Goal: Task Accomplishment & Management: Use online tool/utility

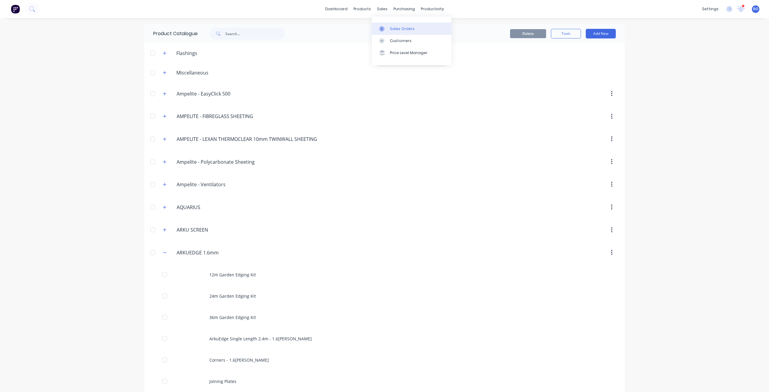
click at [399, 28] on div "Sales Orders" at bounding box center [402, 28] width 25 height 5
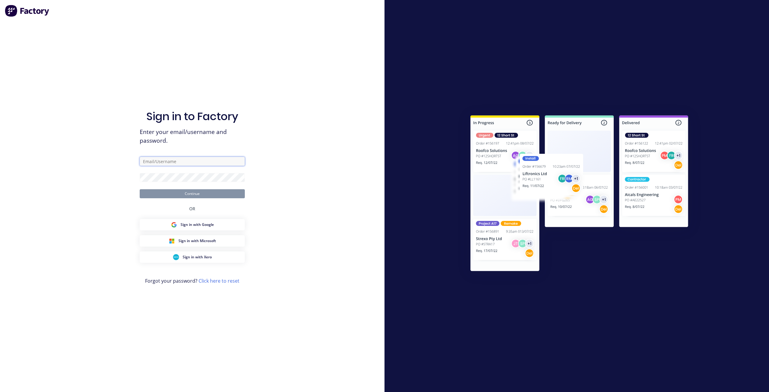
click at [171, 160] on input "text" at bounding box center [192, 161] width 105 height 9
type input "rebecca@arkus.com.au"
click at [187, 183] on form "rebecca@arkus.com.au Continue" at bounding box center [192, 177] width 105 height 41
click at [140, 189] on button "Continue" at bounding box center [192, 193] width 105 height 9
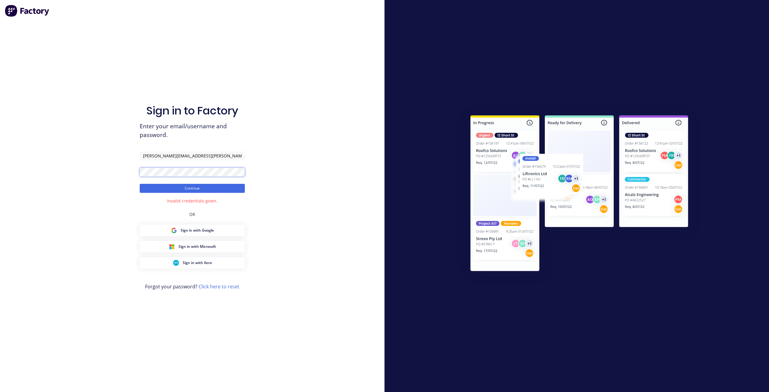
click at [127, 169] on div "Sign in to Factory Enter your email/username and password. rebecca@arkus.com.au…" at bounding box center [192, 196] width 385 height 392
click at [140, 184] on button "Continue" at bounding box center [192, 188] width 105 height 9
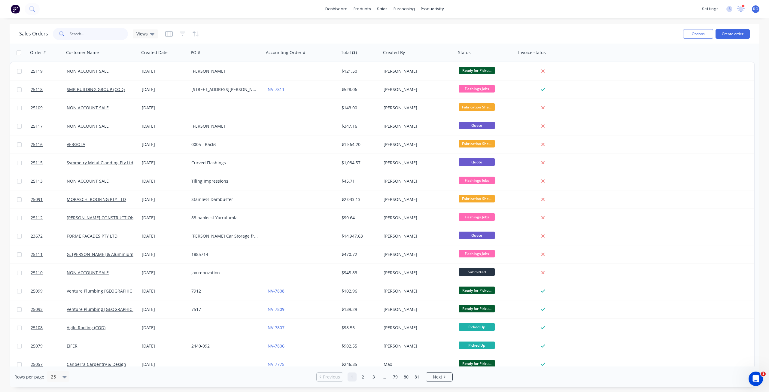
click at [96, 37] on input "text" at bounding box center [99, 34] width 59 height 12
type input "7395"
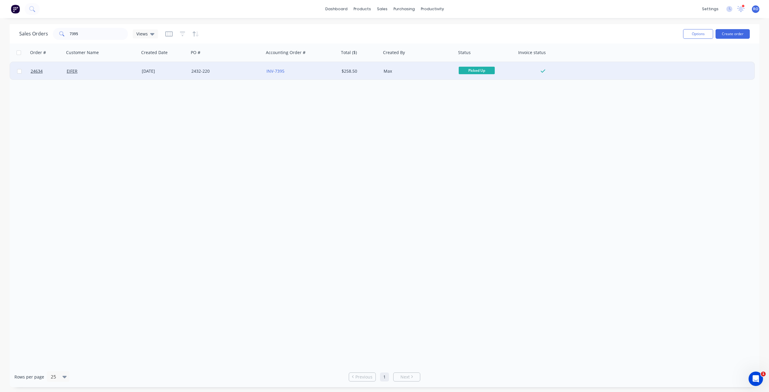
click at [357, 69] on div "$258.50" at bounding box center [359, 71] width 35 height 6
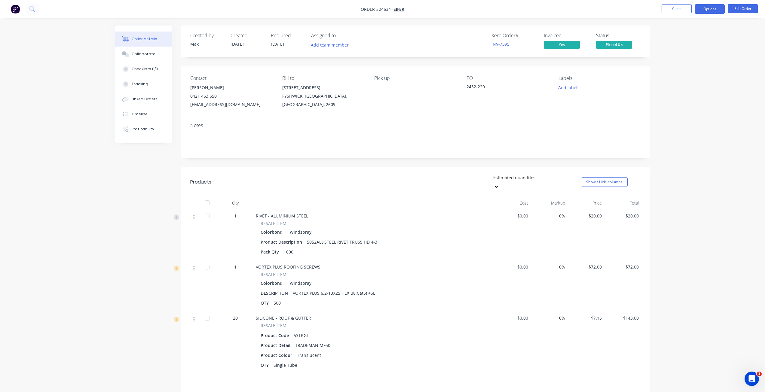
click at [702, 9] on button "Options" at bounding box center [709, 9] width 30 height 10
click at [675, 40] on div "Invoice" at bounding box center [691, 36] width 55 height 9
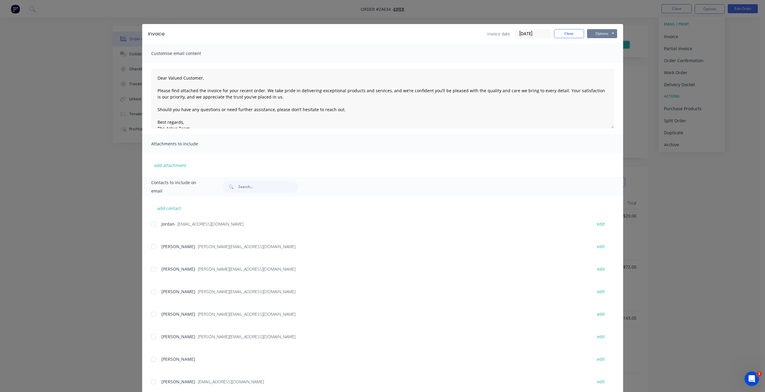
click at [606, 32] on button "Options" at bounding box center [602, 33] width 30 height 9
click at [598, 54] on button "Print" at bounding box center [606, 54] width 38 height 10
click at [569, 34] on button "Close" at bounding box center [569, 33] width 30 height 9
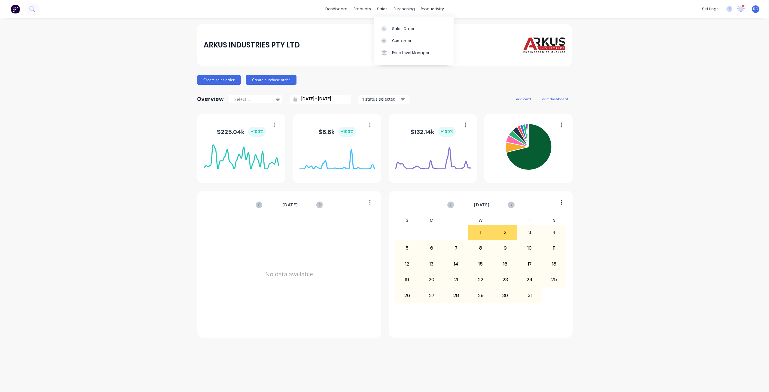
click at [394, 28] on div "Sales Orders" at bounding box center [404, 28] width 25 height 5
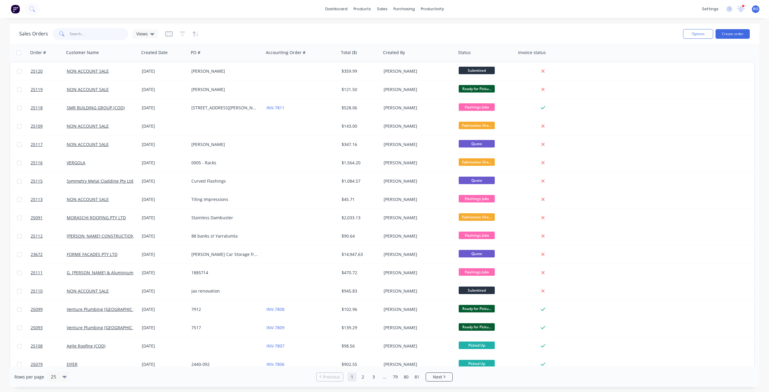
click at [76, 32] on input "text" at bounding box center [99, 34] width 59 height 12
type input "7561"
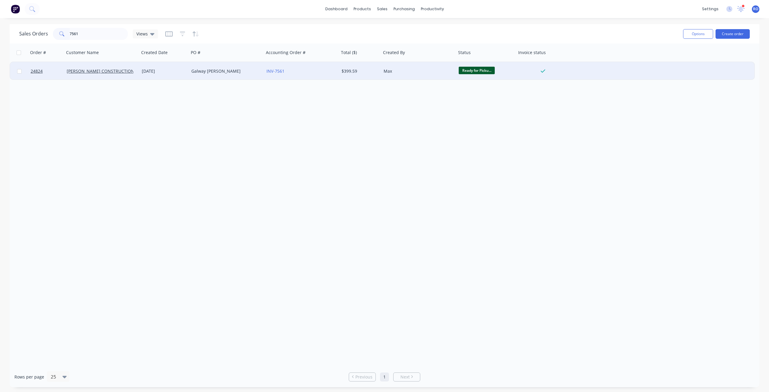
click at [127, 73] on div "[PERSON_NAME] CONSTRUCTIONS" at bounding box center [100, 71] width 67 height 6
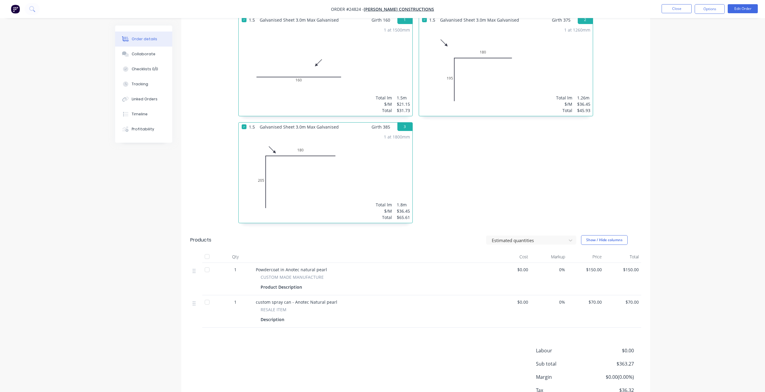
scroll to position [150, 0]
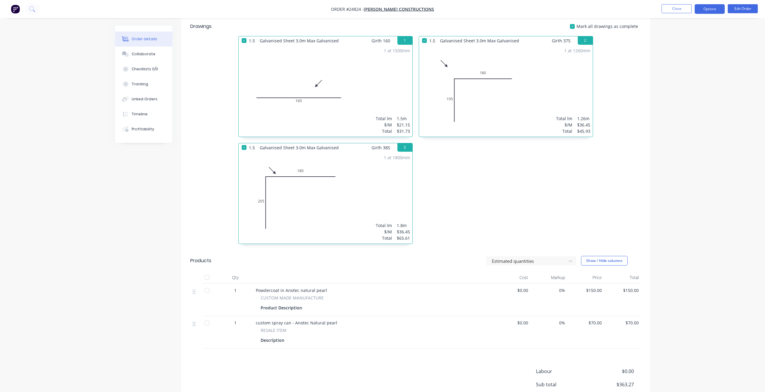
click at [706, 8] on button "Options" at bounding box center [709, 9] width 30 height 10
click at [682, 35] on div "Invoice" at bounding box center [691, 36] width 55 height 9
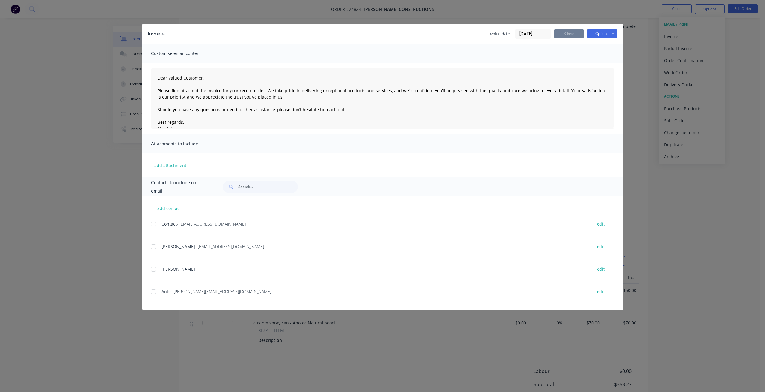
click at [577, 32] on button "Close" at bounding box center [569, 33] width 30 height 9
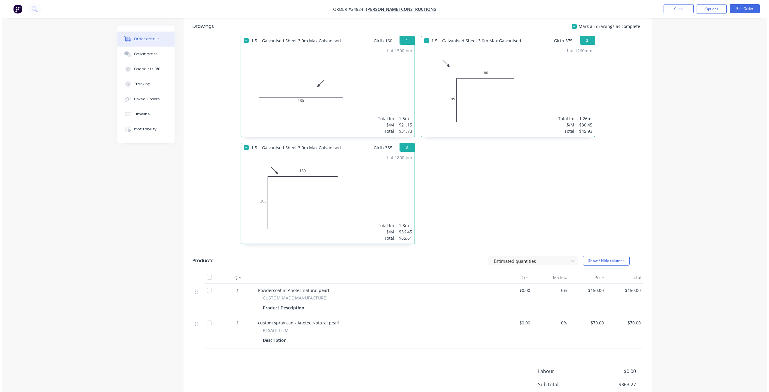
scroll to position [0, 0]
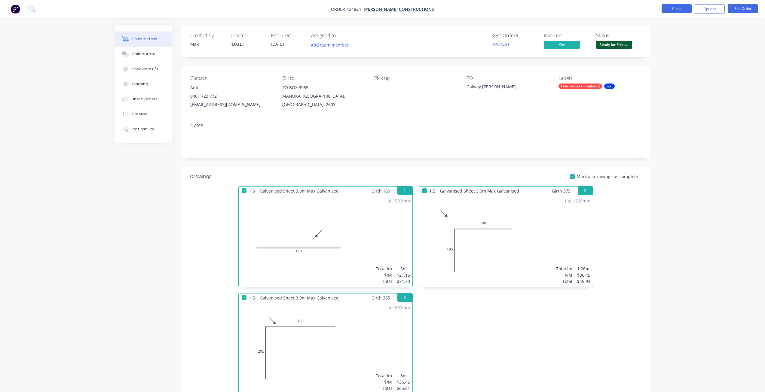
click at [679, 6] on button "Close" at bounding box center [676, 8] width 30 height 9
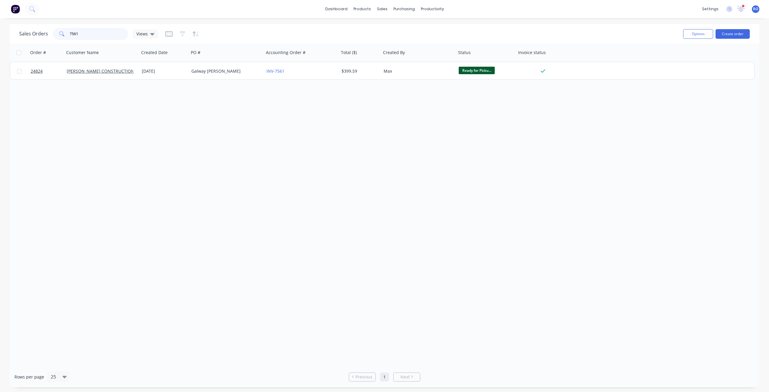
drag, startPoint x: 101, startPoint y: 36, endPoint x: 0, endPoint y: 38, distance: 100.7
click at [0, 38] on div "Sales Orders 7561 Views Options Create order Order # Customer Name Created Date…" at bounding box center [384, 205] width 769 height 363
type input "[PERSON_NAME]"
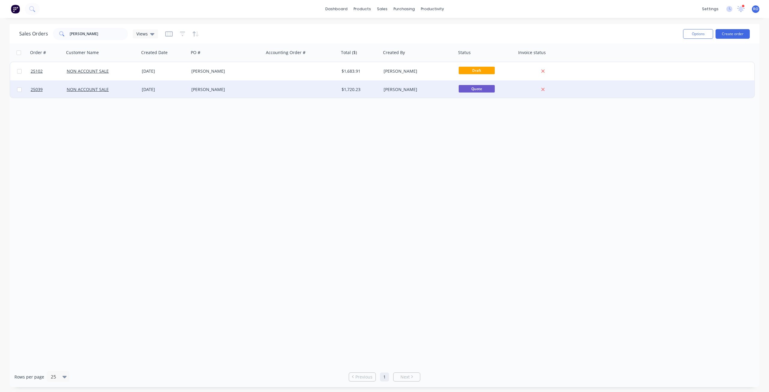
click at [237, 93] on div "[PERSON_NAME]" at bounding box center [226, 90] width 75 height 18
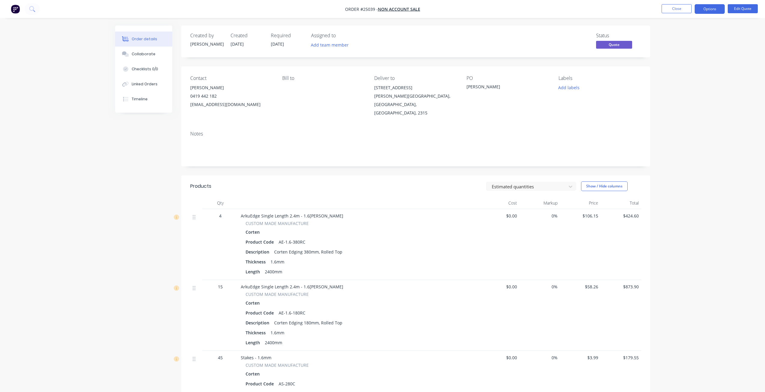
click at [660, 13] on ul "Close Options Edit Quote" at bounding box center [709, 9] width 111 height 10
click at [665, 9] on button "Close" at bounding box center [676, 8] width 30 height 9
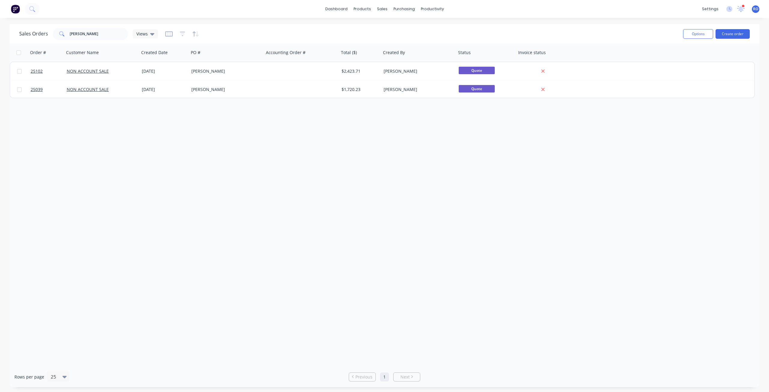
click at [159, 157] on div "Order # Customer Name Created Date PO # Accounting Order # Total ($) Created By…" at bounding box center [385, 205] width 750 height 323
click at [221, 29] on div "Sales Orders [PERSON_NAME] Views" at bounding box center [348, 33] width 659 height 15
drag, startPoint x: 85, startPoint y: 34, endPoint x: 18, endPoint y: 38, distance: 66.8
click at [19, 38] on div "Sales Orders Gareth Views Options Create order" at bounding box center [385, 34] width 750 height 20
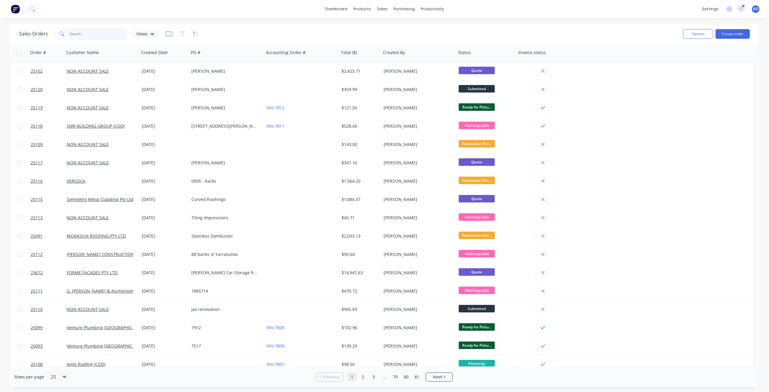
click at [70, 36] on input "text" at bounding box center [99, 34] width 59 height 12
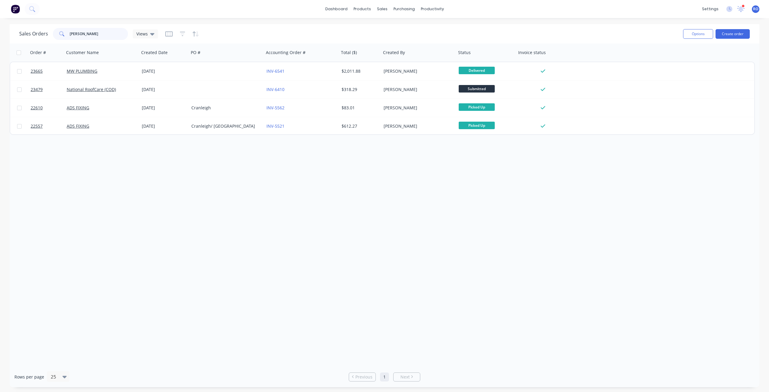
drag, startPoint x: 87, startPoint y: 32, endPoint x: 23, endPoint y: 37, distance: 64.2
click at [23, 37] on div "Sales Orders Leigh Views" at bounding box center [88, 34] width 139 height 12
type input "Creative PD"
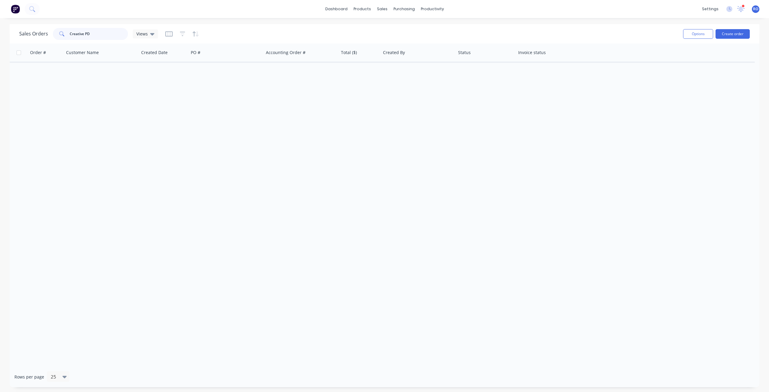
drag, startPoint x: 99, startPoint y: 37, endPoint x: 20, endPoint y: 36, distance: 79.3
click at [20, 36] on div "Sales Orders Creative PD Views" at bounding box center [88, 34] width 139 height 12
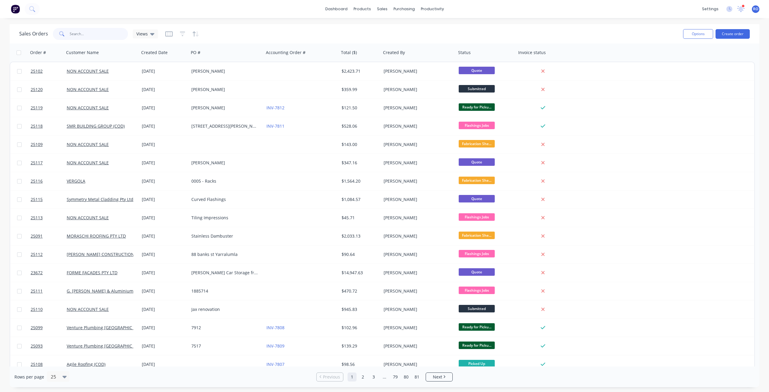
click at [96, 34] on input "text" at bounding box center [99, 34] width 59 height 12
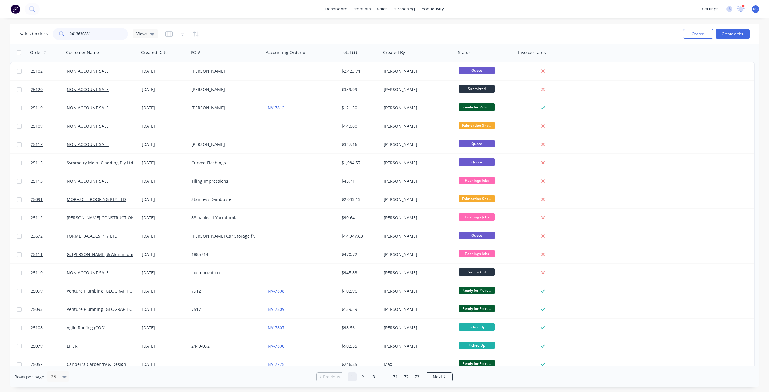
type input "0413630831"
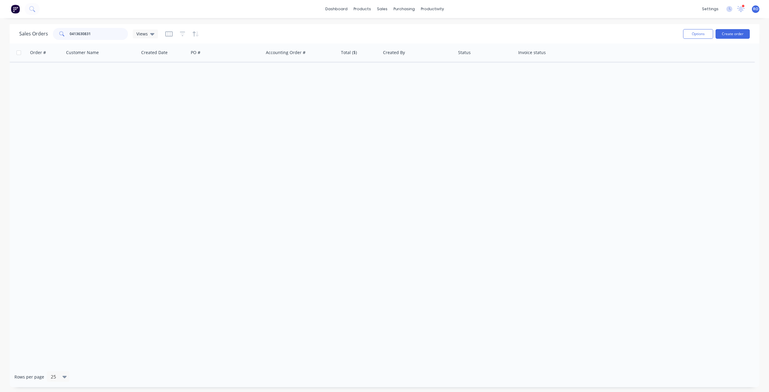
drag, startPoint x: 98, startPoint y: 30, endPoint x: 0, endPoint y: 30, distance: 97.7
click at [0, 30] on div "Sales Orders 0413630831 Views Options Create order Order # Customer Name Create…" at bounding box center [384, 205] width 769 height 363
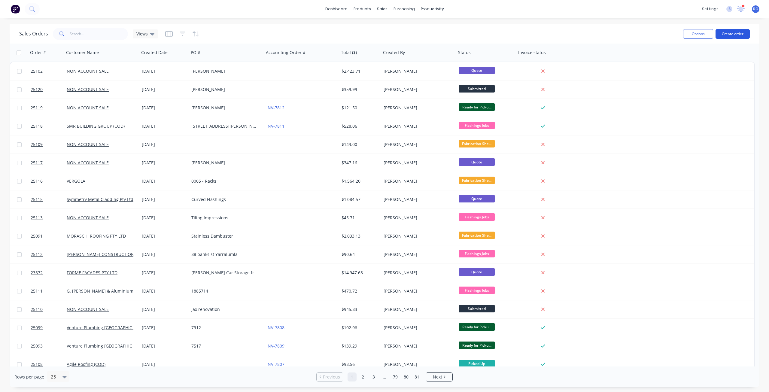
click at [734, 30] on button "Create order" at bounding box center [733, 34] width 34 height 10
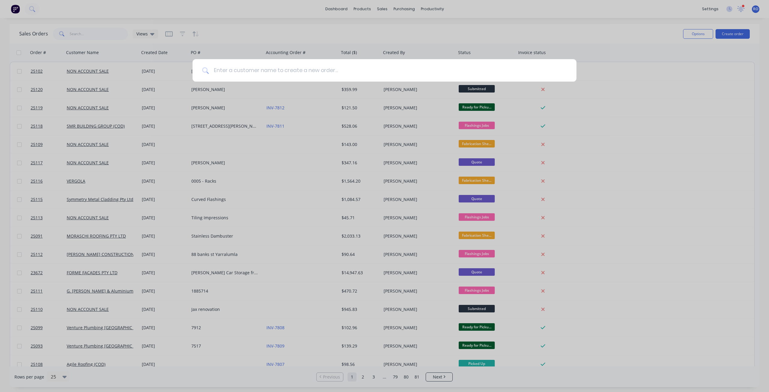
click at [273, 70] on input at bounding box center [388, 70] width 358 height 23
type input "Non"
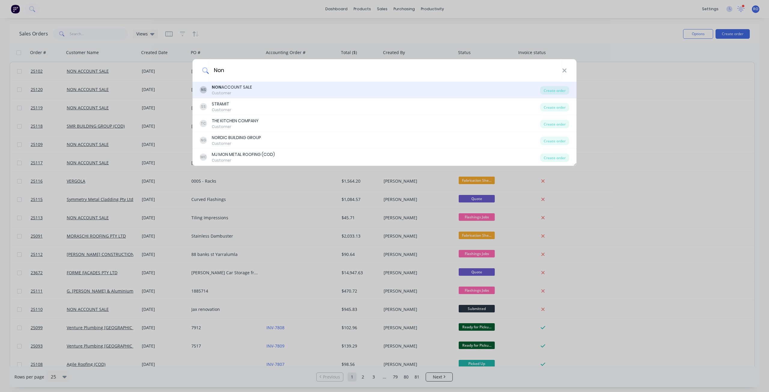
click at [212, 89] on div "NS NON ACCOUNT SALE Customer" at bounding box center [370, 90] width 340 height 12
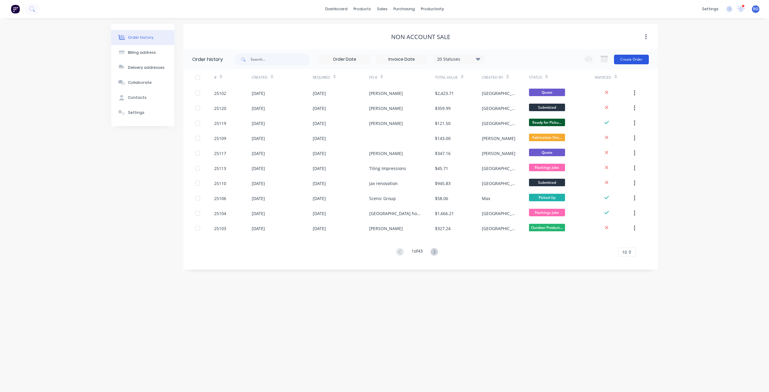
click at [628, 61] on button "Create Order" at bounding box center [631, 60] width 35 height 10
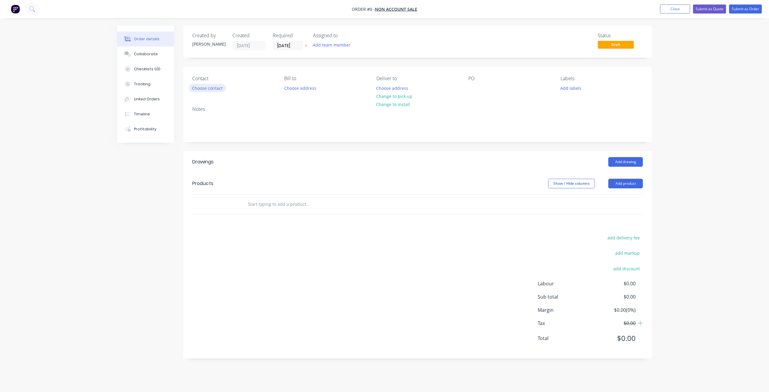
click at [208, 88] on button "Choose contact" at bounding box center [207, 88] width 37 height 8
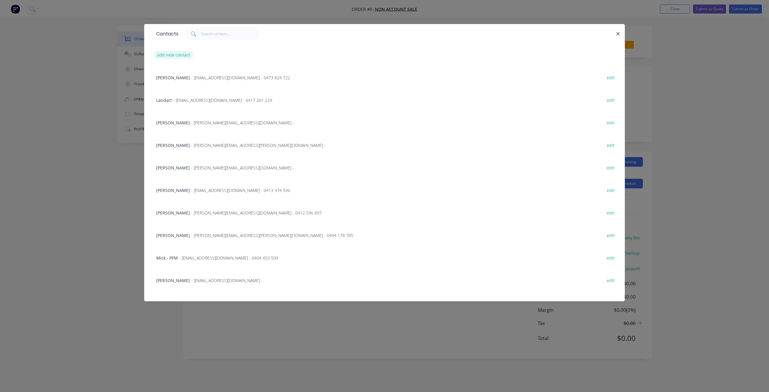
click at [169, 54] on button "add new contact" at bounding box center [174, 55] width 40 height 8
select select "AU"
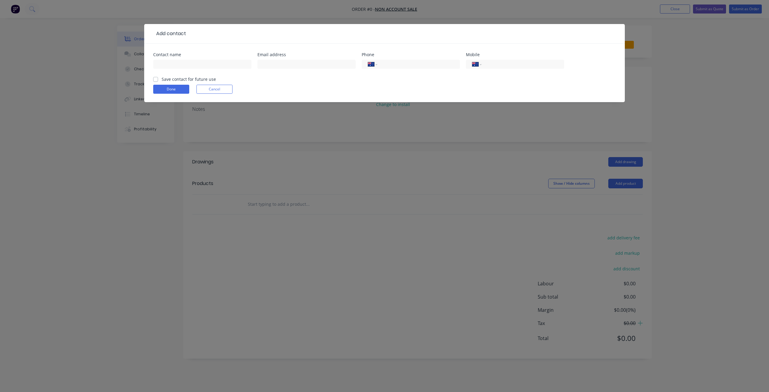
click at [181, 59] on div at bounding box center [202, 67] width 98 height 18
click at [181, 63] on input "text" at bounding box center [202, 64] width 98 height 9
type input "Leigh Edwards"
click at [316, 63] on input "text" at bounding box center [307, 64] width 98 height 9
paste input "leekatedwards@bigpond.com"
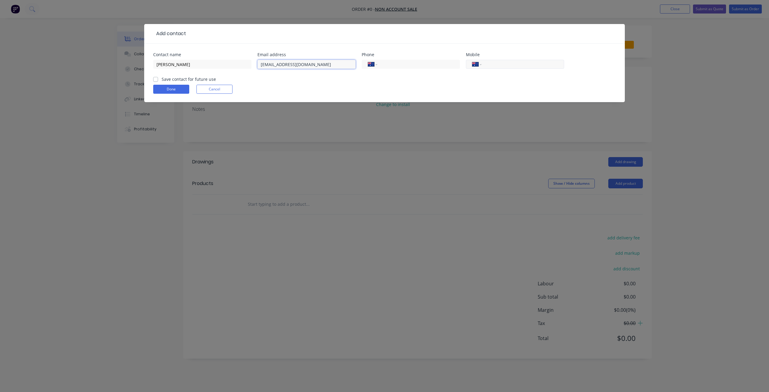
type input "leekatedwards@bigpond.com"
click at [496, 66] on input "tel" at bounding box center [522, 64] width 72 height 7
type input "0413 630 831"
click at [163, 82] on label "Save contact for future use" at bounding box center [189, 79] width 54 height 6
click at [158, 82] on input "Save contact for future use" at bounding box center [155, 79] width 5 height 6
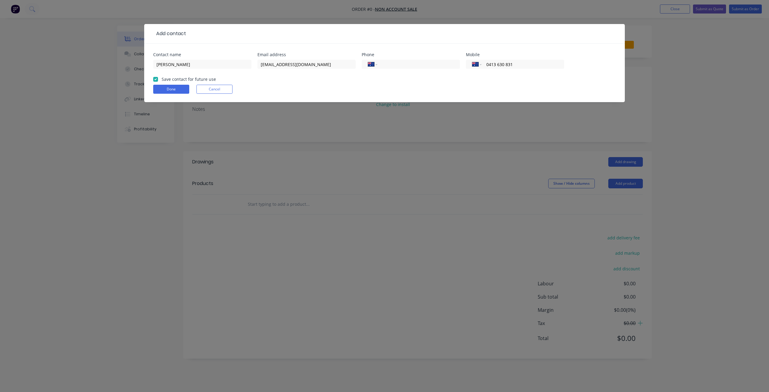
checkbox input "true"
click at [164, 92] on button "Done" at bounding box center [171, 89] width 36 height 9
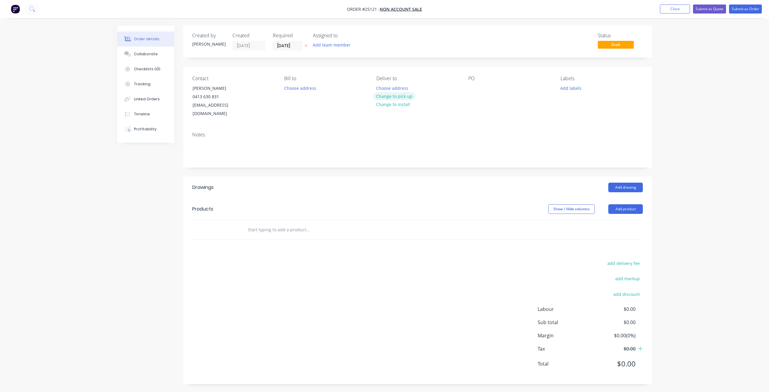
click at [390, 97] on button "Change to pick up" at bounding box center [394, 96] width 43 height 8
click at [478, 84] on div "PO" at bounding box center [509, 97] width 82 height 42
click at [471, 88] on div at bounding box center [473, 88] width 10 height 9
click at [621, 204] on button "Add product" at bounding box center [625, 209] width 35 height 10
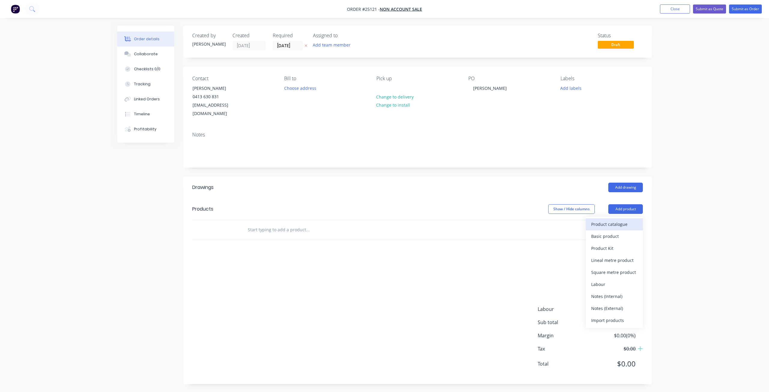
click at [614, 220] on div "Product catalogue" at bounding box center [614, 224] width 46 height 9
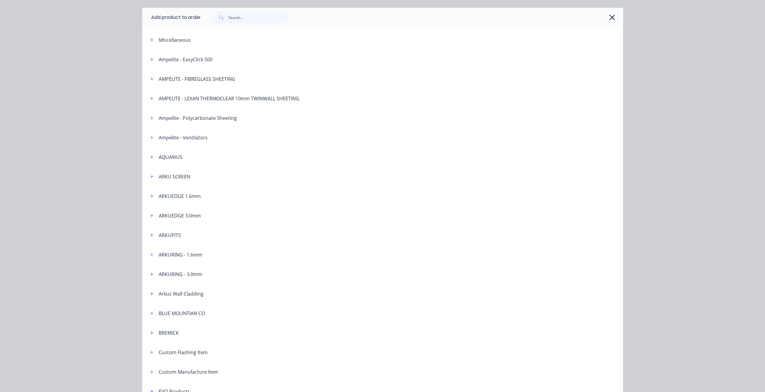
scroll to position [30, 0]
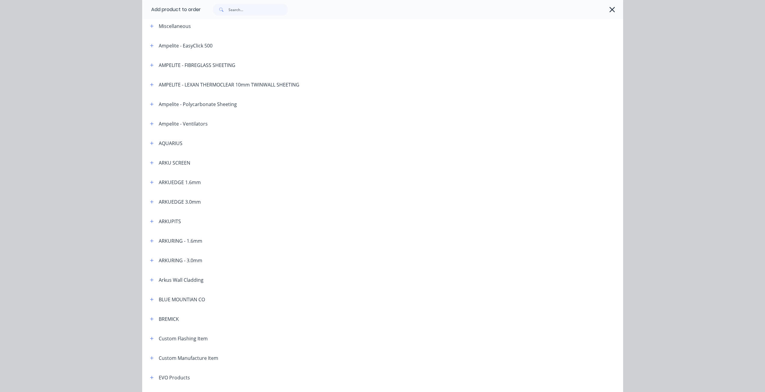
click at [175, 242] on div "ARKURING - 1.6mm" at bounding box center [181, 240] width 44 height 7
click at [150, 181] on icon "button" at bounding box center [152, 182] width 4 height 4
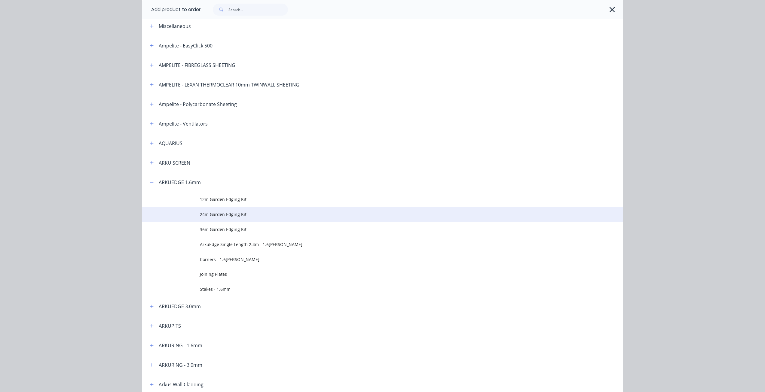
click at [211, 215] on span "24m Garden Edging Kit" at bounding box center [369, 214] width 338 height 6
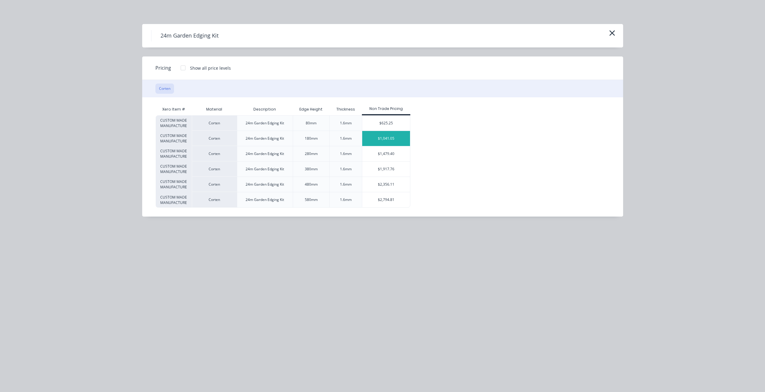
click at [394, 136] on div "$1,041.05" at bounding box center [386, 138] width 48 height 15
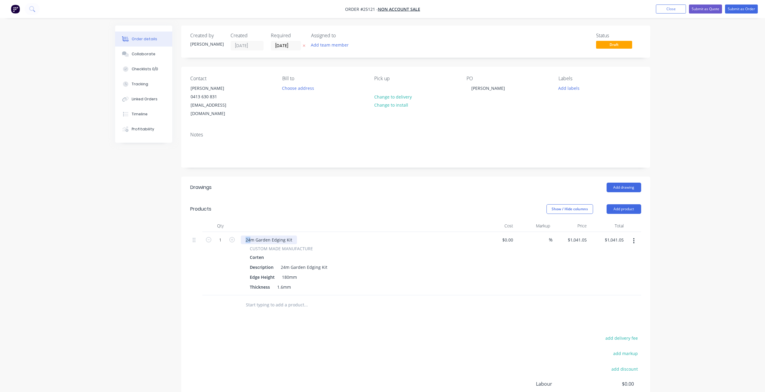
drag, startPoint x: 250, startPoint y: 230, endPoint x: 245, endPoint y: 229, distance: 4.9
click at [245, 236] on div "24m Garden Edging Kit" at bounding box center [269, 240] width 56 height 9
drag, startPoint x: 284, startPoint y: 258, endPoint x: 279, endPoint y: 257, distance: 4.8
click at [279, 263] on div "24m Garden Edging Kit" at bounding box center [303, 267] width 51 height 9
click at [284, 263] on div "24m Garden Edging Kit" at bounding box center [303, 267] width 51 height 9
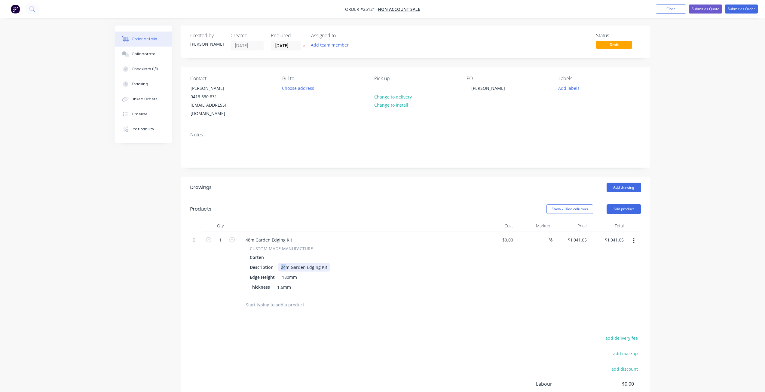
drag, startPoint x: 284, startPoint y: 260, endPoint x: 277, endPoint y: 259, distance: 6.9
click at [277, 263] on div "Description 24m Garden Edging Kit" at bounding box center [357, 267] width 220 height 9
click at [573, 236] on input "1041.05" at bounding box center [578, 240] width 22 height 9
click at [573, 236] on input "1041.05" at bounding box center [579, 240] width 19 height 9
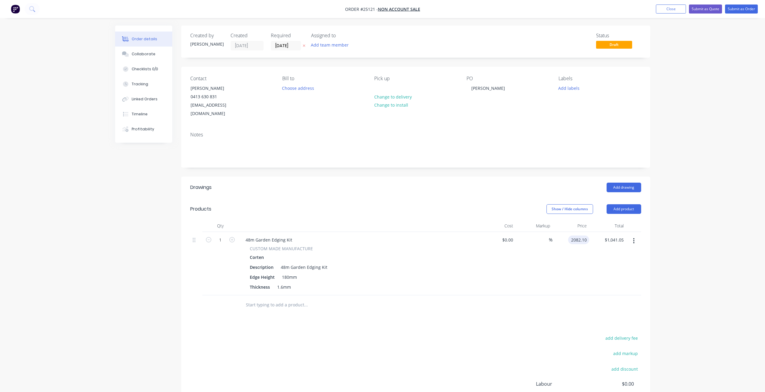
type input "$2,082.10"
click at [613, 204] on button "Add product" at bounding box center [623, 209] width 35 height 10
click at [609, 232] on div "Basic product" at bounding box center [612, 236] width 46 height 9
click at [634, 302] on icon "button" at bounding box center [633, 304] width 1 height 5
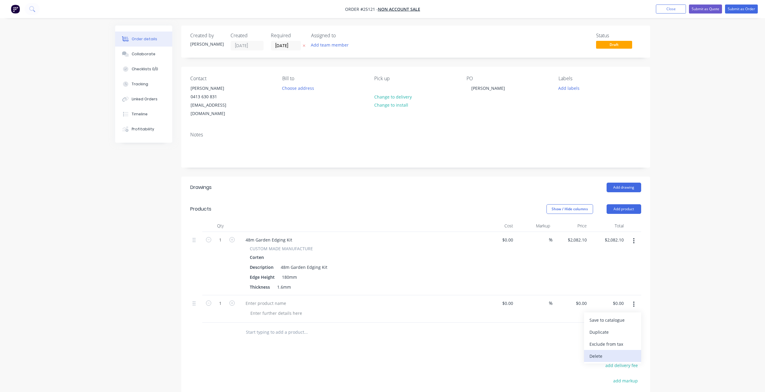
click at [603, 352] on div "Delete" at bounding box center [612, 356] width 46 height 9
click at [622, 198] on header "Products Show / Hide columns Add product" at bounding box center [415, 209] width 469 height 22
click at [622, 205] on button "Add product" at bounding box center [623, 209] width 35 height 10
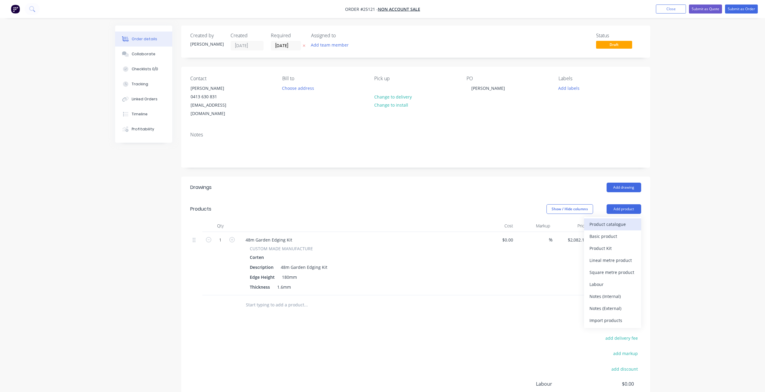
click at [608, 220] on div "Product catalogue" at bounding box center [612, 224] width 46 height 9
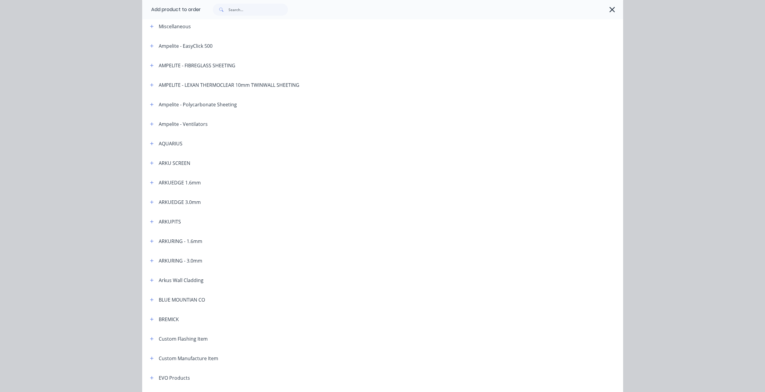
scroll to position [30, 0]
click at [150, 181] on icon "button" at bounding box center [152, 182] width 4 height 4
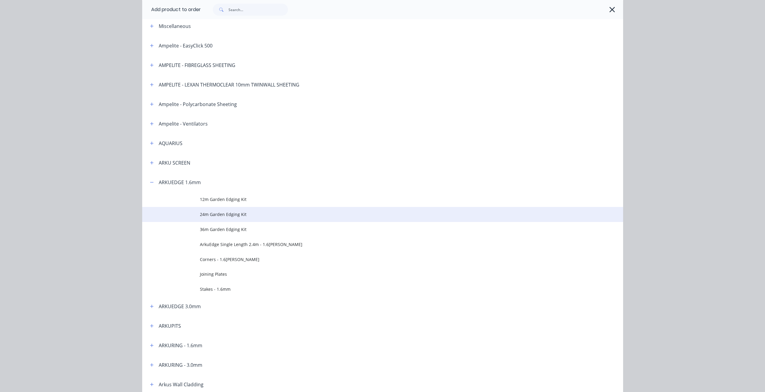
click at [214, 221] on td "24m Garden Edging Kit" at bounding box center [411, 214] width 423 height 15
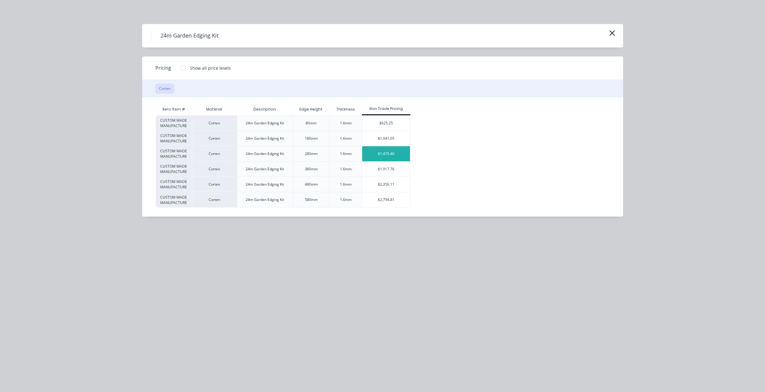
click at [375, 159] on div "$1,479.40" at bounding box center [386, 153] width 48 height 15
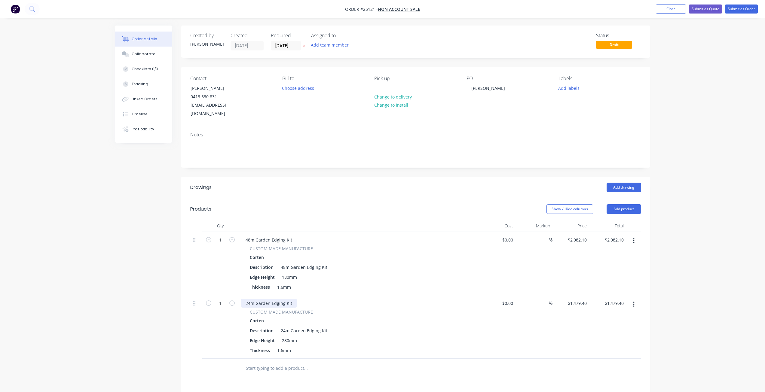
click at [251, 299] on div "24m Garden Edging Kit" at bounding box center [269, 303] width 56 height 9
drag, startPoint x: 250, startPoint y: 295, endPoint x: 243, endPoint y: 294, distance: 7.0
click at [243, 299] on div "24m Garden Edging Kit" at bounding box center [269, 303] width 56 height 9
drag, startPoint x: 285, startPoint y: 323, endPoint x: 277, endPoint y: 323, distance: 7.5
click at [277, 326] on div "Description 24m Garden Edging Kit" at bounding box center [357, 330] width 220 height 9
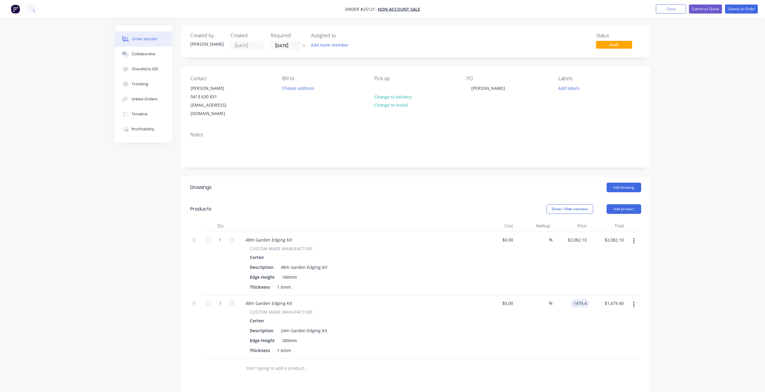
click at [584, 299] on input "1479.4" at bounding box center [581, 303] width 16 height 9
type input "$2,958.80"
click at [554, 340] on div "$2,958.80 $2,958.80" at bounding box center [570, 326] width 37 height 63
click at [245, 131] on div "Notes" at bounding box center [415, 147] width 469 height 40
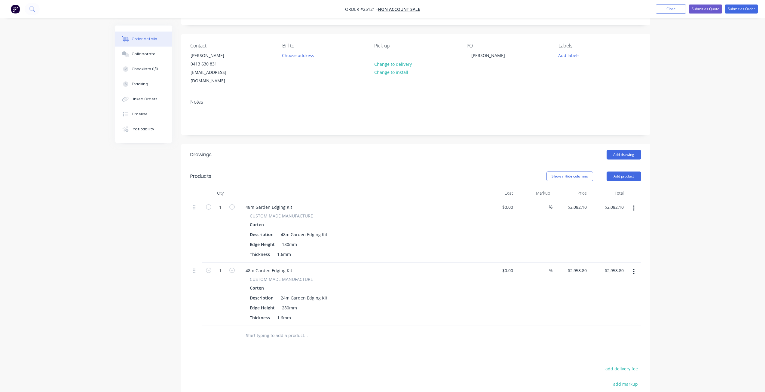
scroll to position [131, 0]
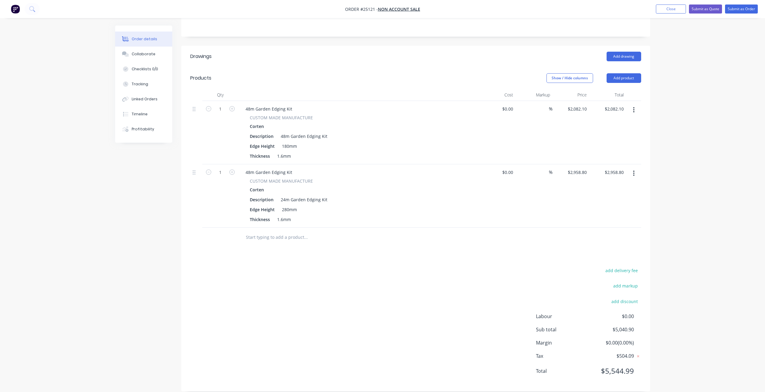
click at [298, 231] on input "text" at bounding box center [305, 237] width 120 height 12
click at [327, 231] on input "All Joiners Spikes, Drill Bit and Rivets are included in the edging kits." at bounding box center [305, 237] width 120 height 12
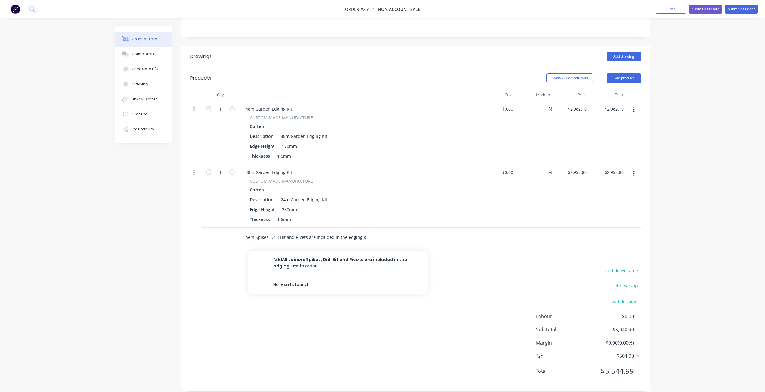
click at [327, 231] on input "All Joiners Spikes, Drill Bit and Rivets are included in the edging kits." at bounding box center [305, 237] width 120 height 12
type input "All Joiners Spikes, Drill Bit and Rivets are included in the edging kits."
click at [556, 228] on div "All Joiners Spikes, Drill Bit and Rivets are included in the edging kits." at bounding box center [415, 238] width 451 height 20
click at [475, 267] on div "add delivery fee add markup add discount Labour $0.00 Sub total $5,040.90 Margi…" at bounding box center [415, 325] width 451 height 116
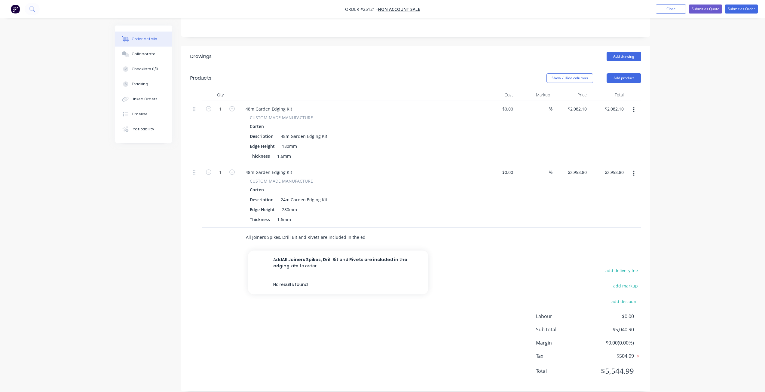
click at [308, 231] on input "All Joiners Spikes, Drill Bit and Rivets are included in the edging kits." at bounding box center [305, 237] width 120 height 12
click at [632, 73] on button "Add product" at bounding box center [623, 78] width 35 height 10
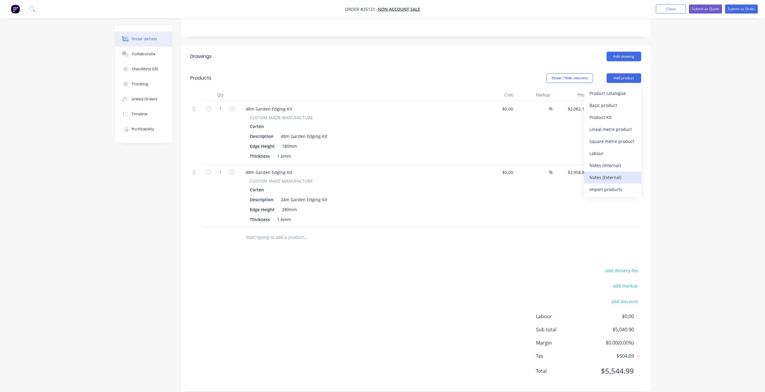
click at [614, 173] on div "Notes (External)" at bounding box center [612, 177] width 46 height 9
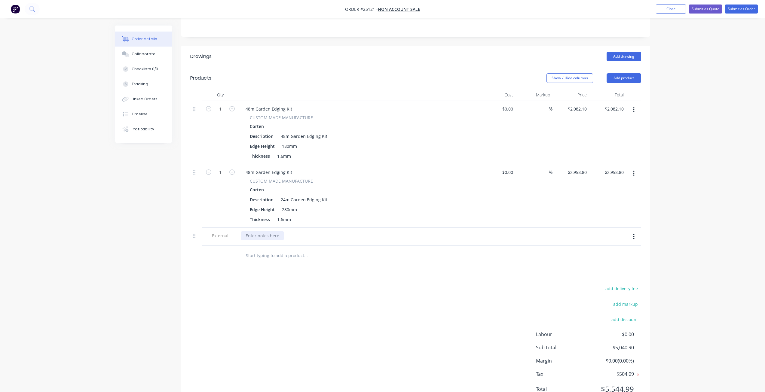
click at [258, 231] on div at bounding box center [262, 235] width 43 height 9
paste div
drag, startPoint x: 734, startPoint y: 10, endPoint x: 699, endPoint y: 19, distance: 36.2
click at [699, 19] on div "Order #25121 - NON ACCOUNT SALE Add product Close Submit as Quote Submit as Ord…" at bounding box center [382, 144] width 765 height 550
click at [701, 8] on button "Submit as Quote" at bounding box center [705, 9] width 33 height 9
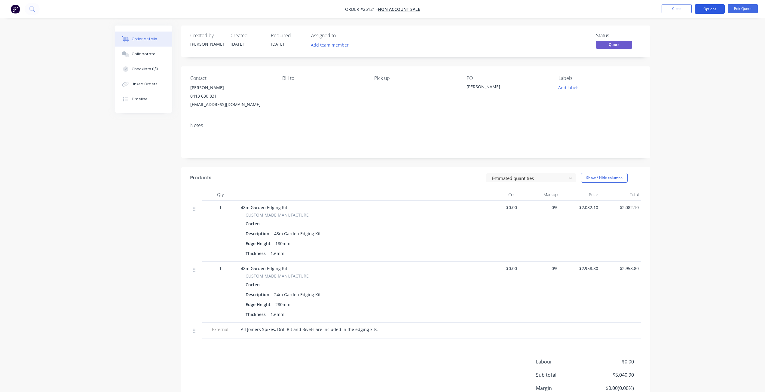
click at [702, 7] on button "Options" at bounding box center [709, 9] width 30 height 10
click at [687, 38] on div "Quote" at bounding box center [691, 36] width 55 height 9
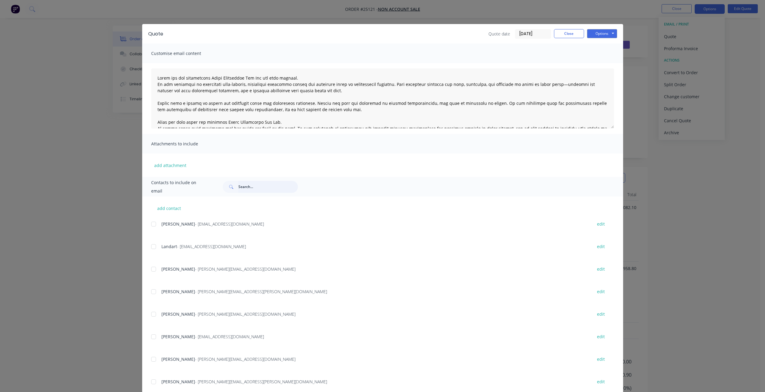
click at [257, 184] on input "text" at bounding box center [267, 187] width 59 height 12
type input "Leigh"
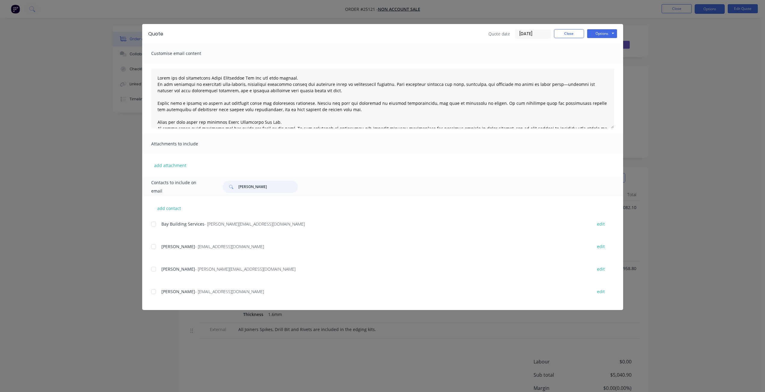
click at [152, 293] on div at bounding box center [154, 292] width 12 height 12
click at [602, 32] on button "Options" at bounding box center [602, 33] width 30 height 9
click at [590, 64] on button "Email" at bounding box center [606, 64] width 38 height 10
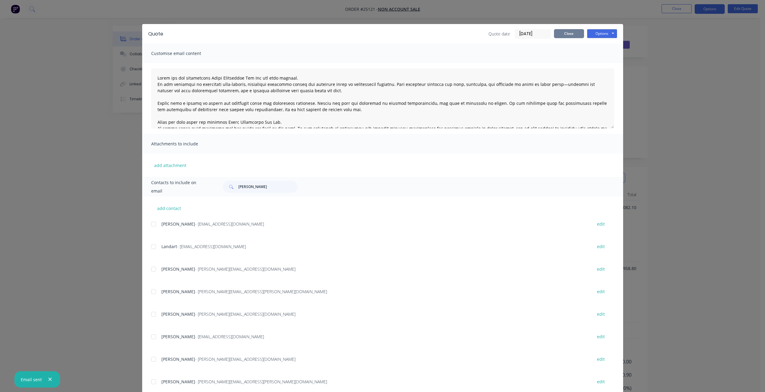
click at [563, 33] on button "Close" at bounding box center [569, 33] width 30 height 9
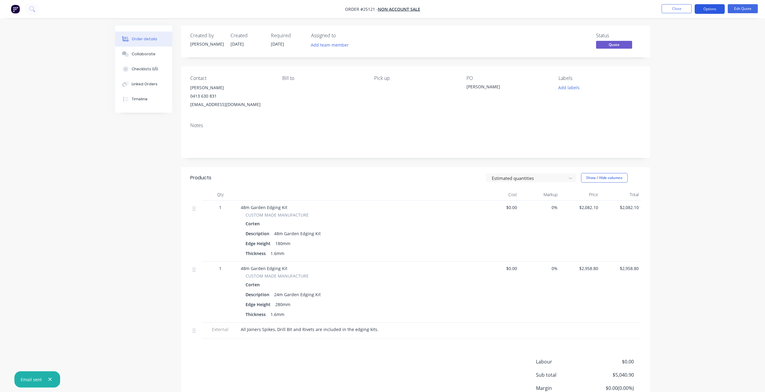
click at [704, 7] on button "Options" at bounding box center [709, 9] width 30 height 10
click at [677, 38] on div "Quote" at bounding box center [691, 36] width 55 height 9
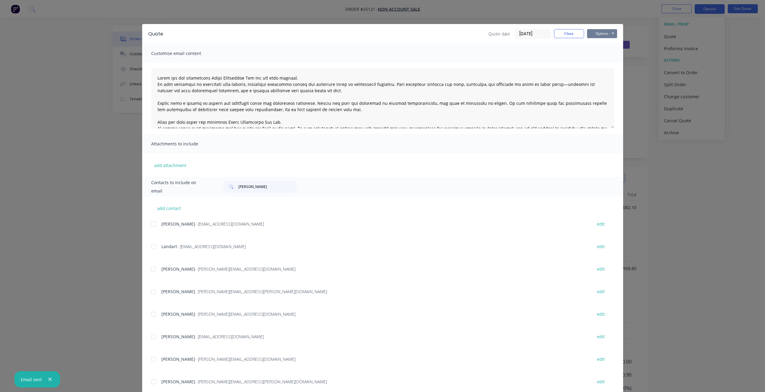
click at [593, 32] on button "Options" at bounding box center [602, 33] width 30 height 9
click at [599, 44] on button "Preview" at bounding box center [606, 44] width 38 height 10
click at [566, 35] on button "Close" at bounding box center [569, 33] width 30 height 9
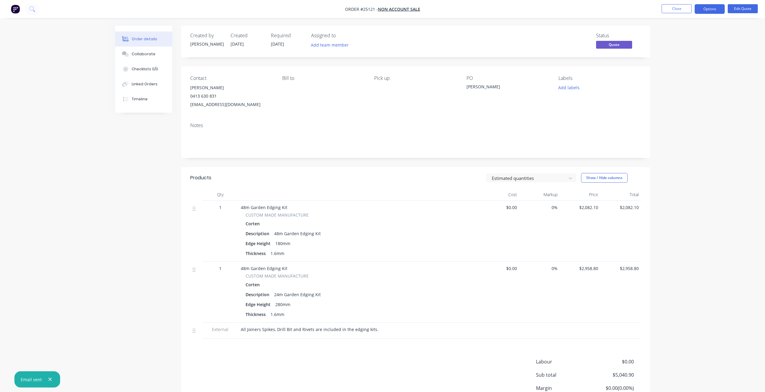
click at [278, 294] on div "24m Garden Edging Kit" at bounding box center [297, 294] width 51 height 9
drag, startPoint x: 277, startPoint y: 297, endPoint x: 270, endPoint y: 297, distance: 7.8
click at [270, 297] on div "Description 24m Garden Edging Kit" at bounding box center [358, 294] width 226 height 9
click at [749, 6] on button "Edit Quote" at bounding box center [742, 8] width 30 height 9
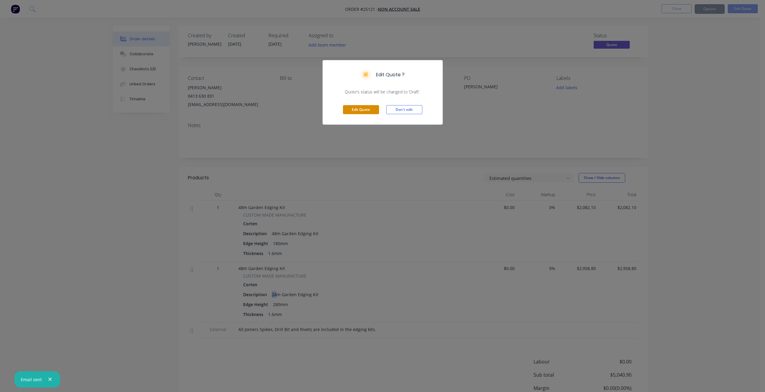
click at [365, 108] on button "Edit Quote" at bounding box center [361, 109] width 36 height 9
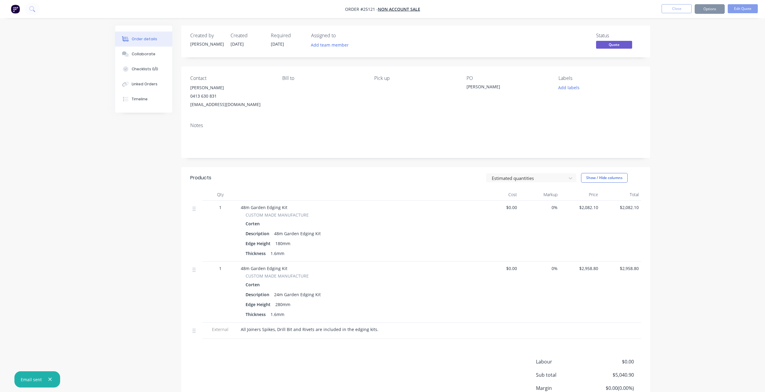
click at [278, 297] on div "24m Garden Edging Kit" at bounding box center [297, 294] width 51 height 9
click at [278, 293] on div "24m Garden Edging Kit" at bounding box center [297, 294] width 51 height 9
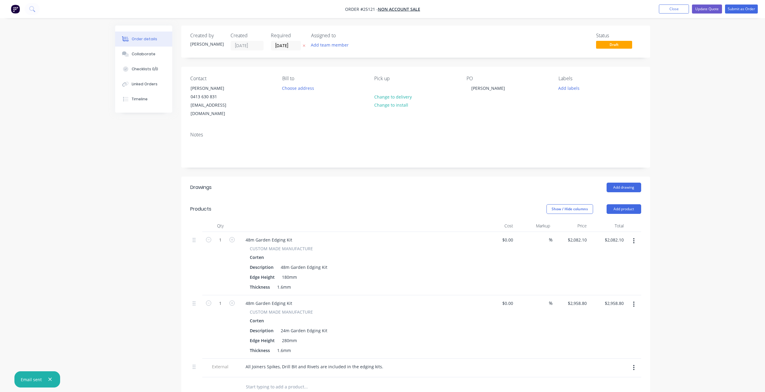
click at [279, 309] on span "CUSTOM MADE MANUFACTURE" at bounding box center [281, 312] width 63 height 6
click at [285, 326] on div "24m Garden Edging Kit" at bounding box center [303, 330] width 51 height 9
click at [712, 9] on button "Update Quote" at bounding box center [707, 9] width 30 height 9
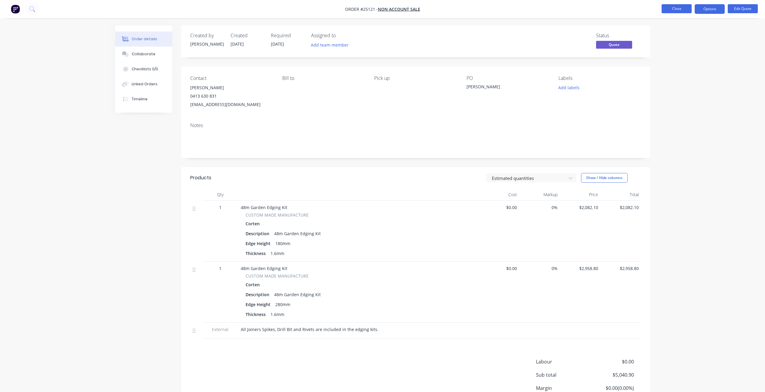
click at [683, 8] on button "Close" at bounding box center [676, 8] width 30 height 9
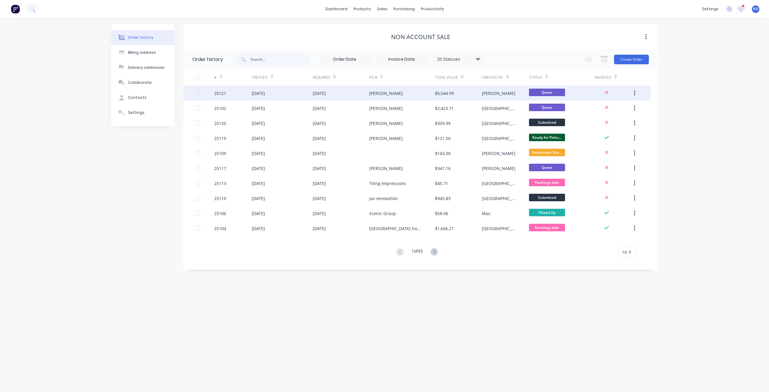
click at [393, 95] on div "Leigh Edwards" at bounding box center [386, 93] width 34 height 6
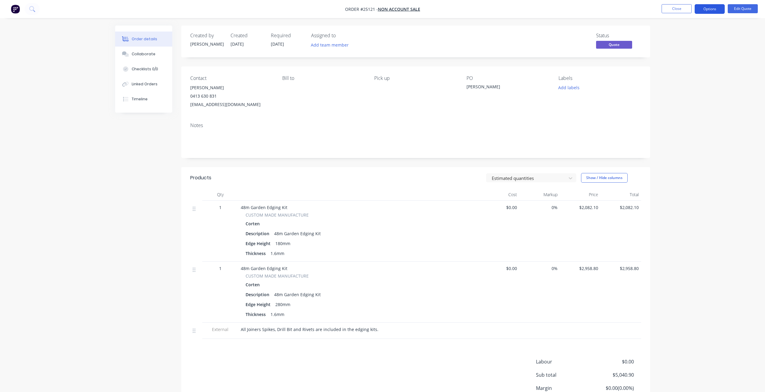
click at [709, 11] on button "Options" at bounding box center [709, 9] width 30 height 10
click at [689, 39] on div "Quote" at bounding box center [691, 36] width 55 height 9
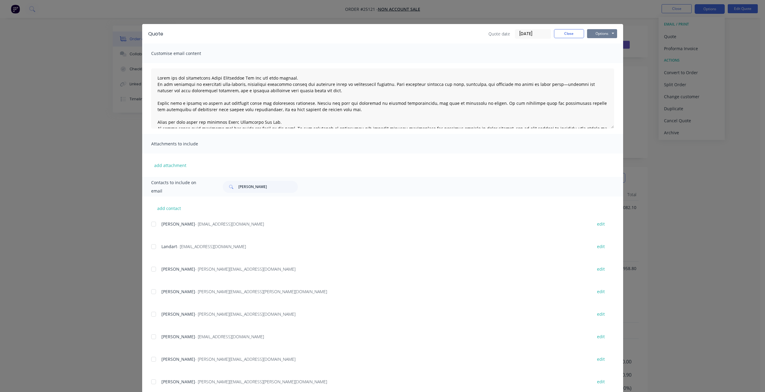
click at [606, 33] on button "Options" at bounding box center [602, 33] width 30 height 9
click at [597, 47] on button "Preview" at bounding box center [606, 44] width 38 height 10
click at [568, 32] on button "Close" at bounding box center [569, 33] width 30 height 9
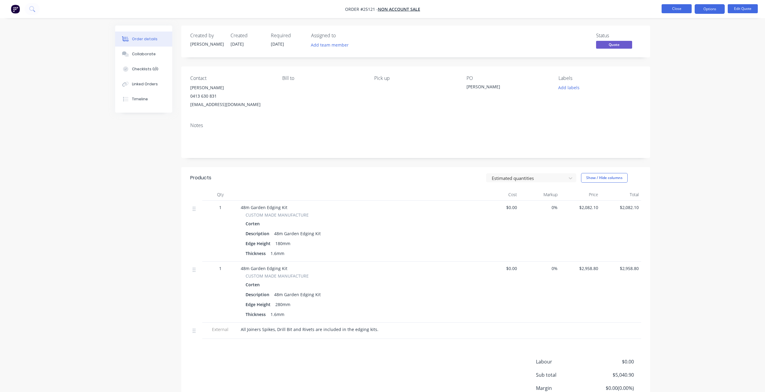
click at [678, 9] on button "Close" at bounding box center [676, 8] width 30 height 9
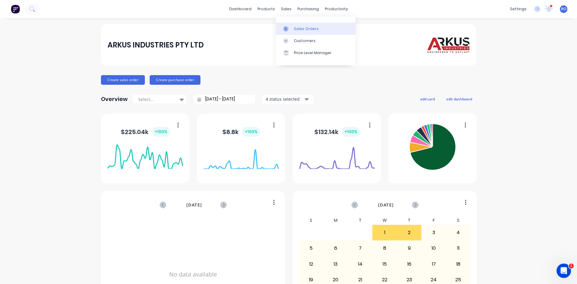
click at [302, 30] on div "Sales Orders" at bounding box center [306, 28] width 25 height 5
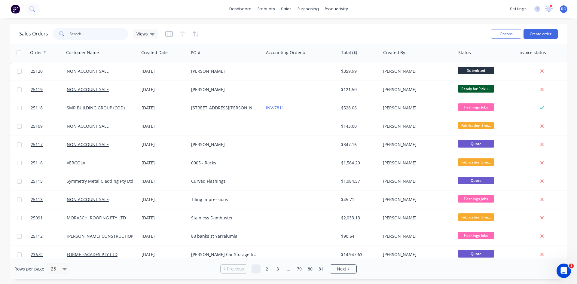
click at [99, 32] on input "text" at bounding box center [99, 34] width 59 height 12
type input "[PERSON_NAME]"
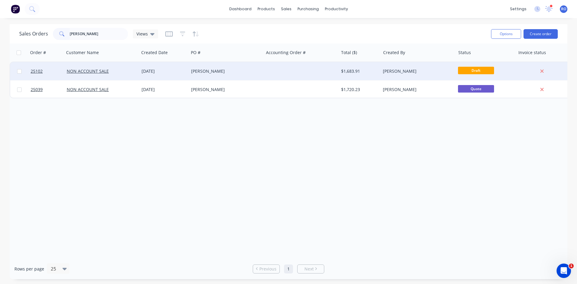
click at [183, 74] on div "[DATE]" at bounding box center [164, 71] width 50 height 18
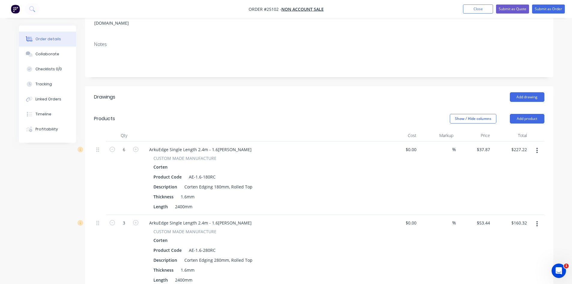
scroll to position [90, 0]
click at [538, 148] on icon "button" at bounding box center [537, 150] width 1 height 5
click at [518, 162] on div "Edit" at bounding box center [516, 166] width 46 height 9
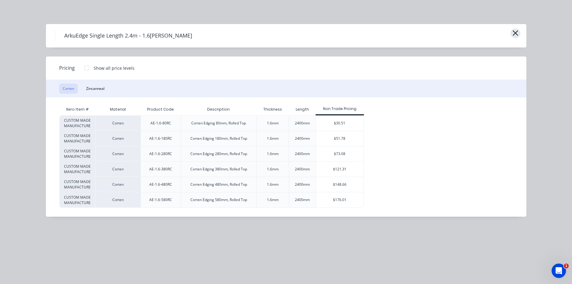
click at [516, 33] on icon "button" at bounding box center [515, 32] width 5 height 5
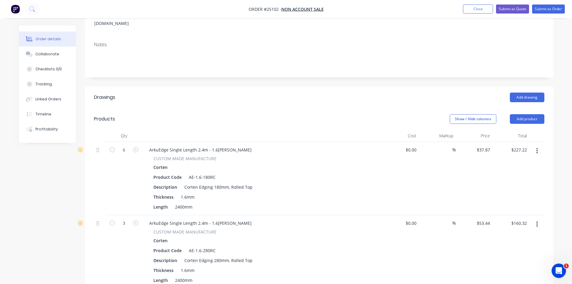
click at [538, 148] on icon "button" at bounding box center [538, 151] width 2 height 7
click at [523, 162] on div "Edit" at bounding box center [516, 166] width 46 height 9
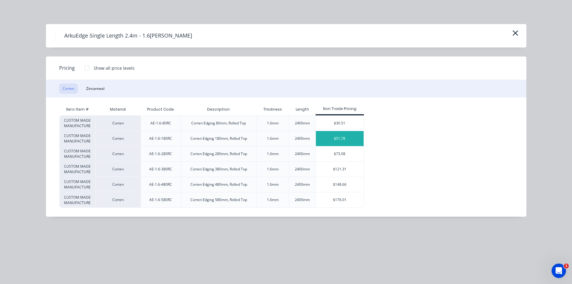
click at [338, 142] on div "$51.78" at bounding box center [340, 138] width 48 height 15
type input "$51.78"
type input "$310.68"
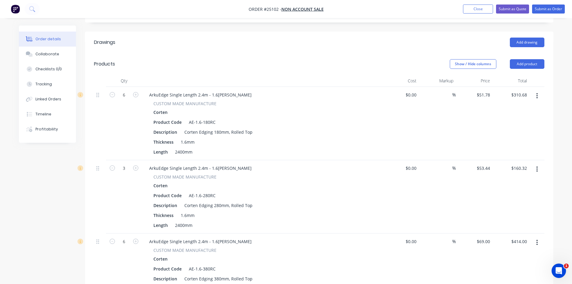
scroll to position [150, 0]
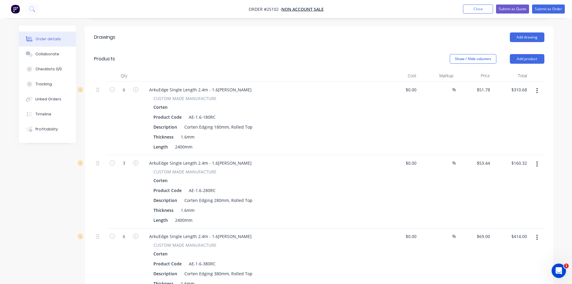
click at [537, 161] on icon "button" at bounding box center [538, 164] width 2 height 7
click at [518, 175] on div "Edit" at bounding box center [516, 179] width 46 height 9
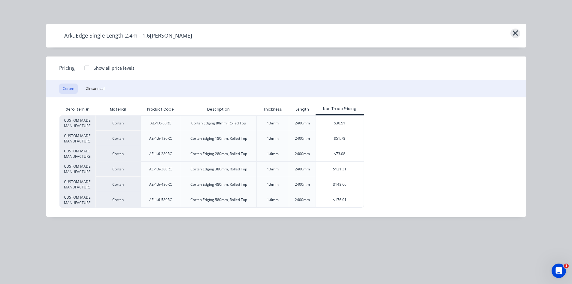
click at [515, 32] on icon "button" at bounding box center [515, 32] width 5 height 5
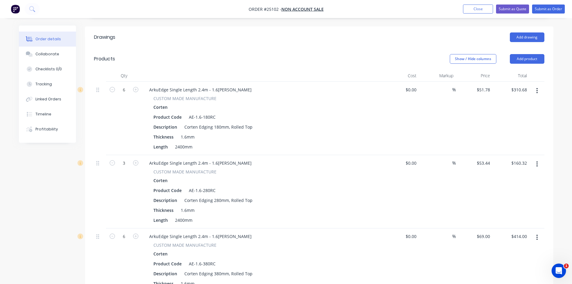
click at [541, 159] on button "button" at bounding box center [537, 164] width 14 height 11
click at [520, 175] on div "Edit" at bounding box center [516, 179] width 46 height 9
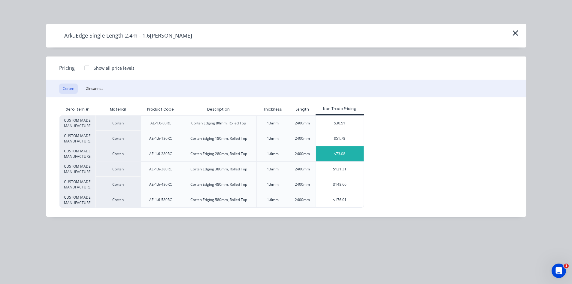
click at [341, 148] on div "$73.08" at bounding box center [340, 153] width 48 height 15
type input "$73.08"
type input "$219.24"
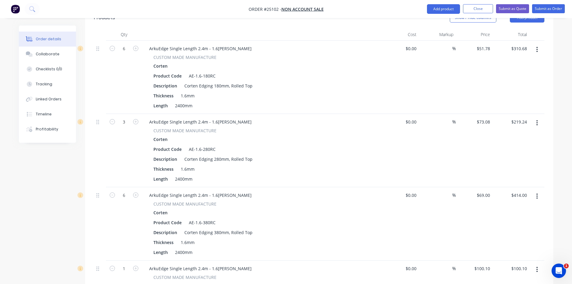
scroll to position [210, 0]
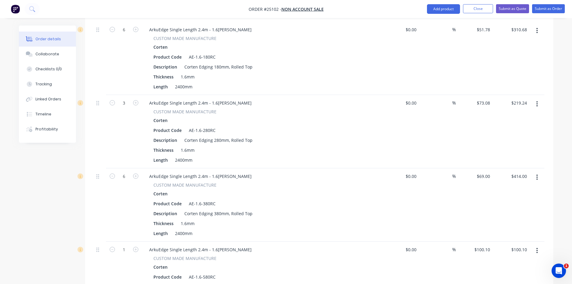
click at [539, 172] on button "button" at bounding box center [537, 177] width 14 height 11
click at [518, 187] on button "Edit" at bounding box center [516, 193] width 57 height 12
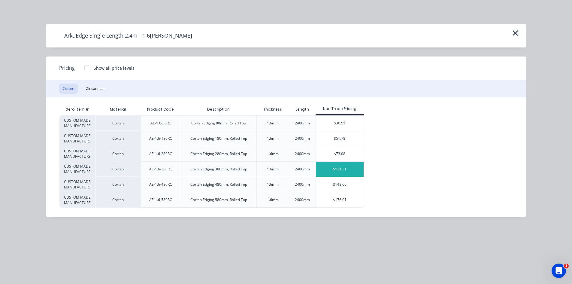
click at [340, 168] on div "$121.31" at bounding box center [340, 169] width 48 height 15
type input "$121.31"
type input "$727.86"
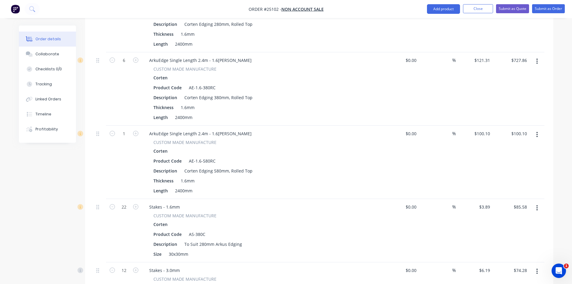
scroll to position [331, 0]
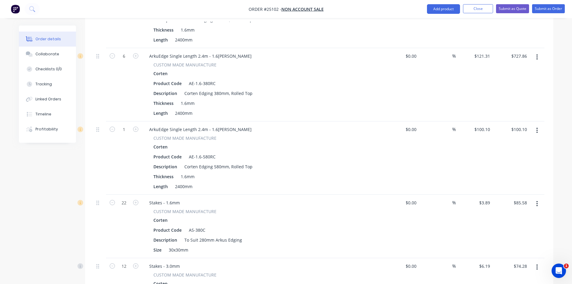
click at [538, 127] on icon "button" at bounding box center [538, 130] width 2 height 7
click at [519, 142] on div "Edit" at bounding box center [516, 146] width 46 height 9
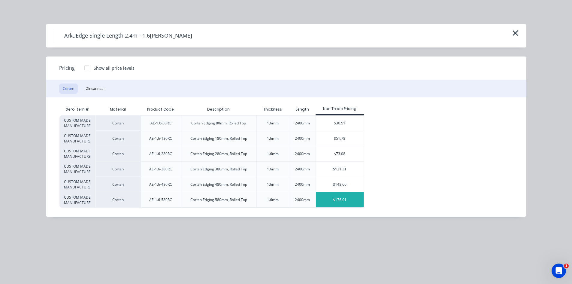
click at [333, 203] on div "$176.01" at bounding box center [340, 199] width 48 height 15
type input "$176.01"
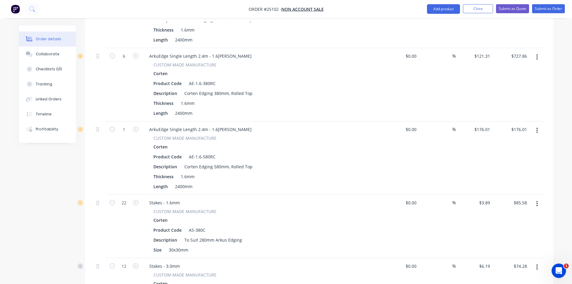
scroll to position [361, 0]
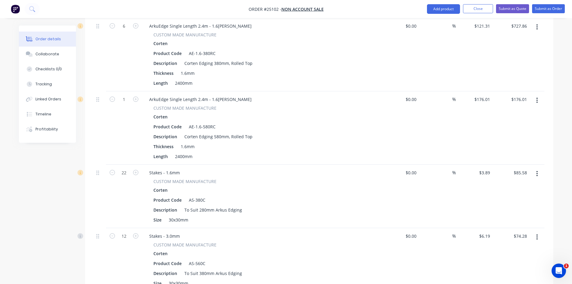
click at [537, 171] on icon "button" at bounding box center [537, 173] width 1 height 5
click at [505, 185] on div "Edit" at bounding box center [516, 189] width 46 height 9
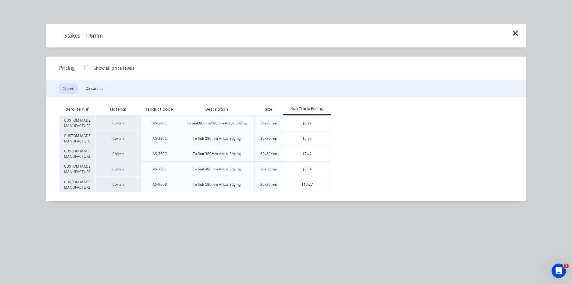
click at [516, 33] on icon "button" at bounding box center [515, 32] width 5 height 5
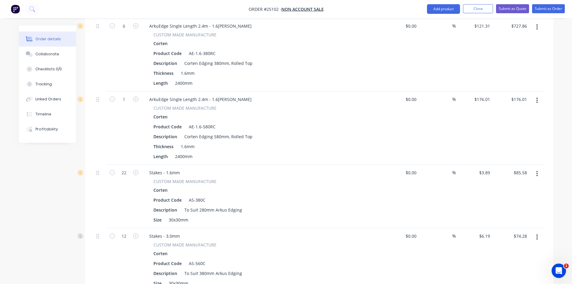
click at [538, 170] on icon "button" at bounding box center [538, 173] width 2 height 7
click at [508, 185] on div "Edit" at bounding box center [516, 189] width 46 height 9
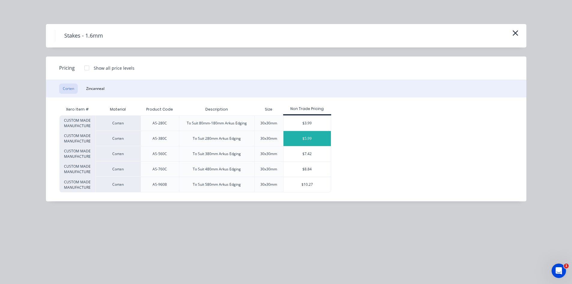
click at [311, 141] on div "$5.99" at bounding box center [308, 138] width 48 height 15
type input "$5.99"
type input "$131.78"
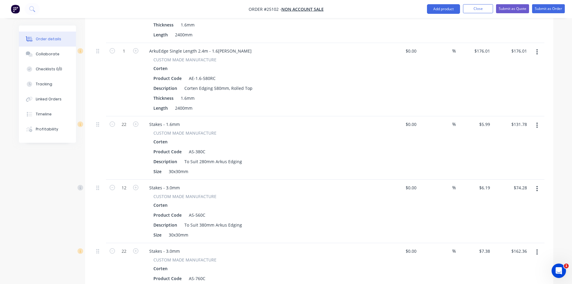
scroll to position [421, 0]
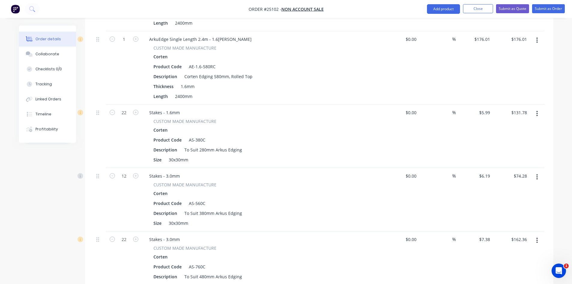
click at [537, 174] on icon "button" at bounding box center [537, 176] width 1 height 5
click at [514, 188] on div "Edit" at bounding box center [516, 192] width 46 height 9
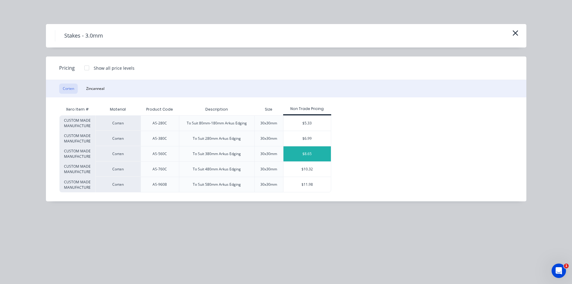
click at [302, 153] on div "$8.65" at bounding box center [308, 153] width 48 height 15
type input "$8.65"
type input "$103.80"
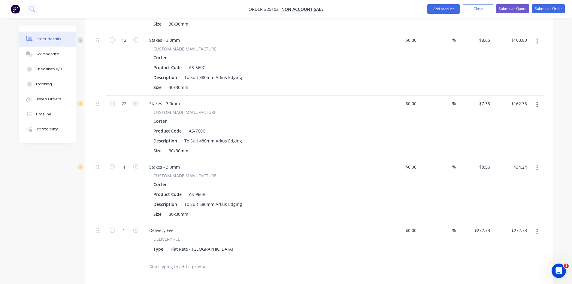
scroll to position [571, 0]
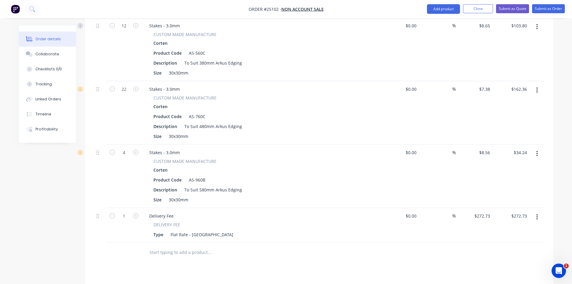
click at [540, 85] on button "button" at bounding box center [537, 90] width 14 height 11
click at [516, 102] on div "Edit" at bounding box center [516, 106] width 46 height 9
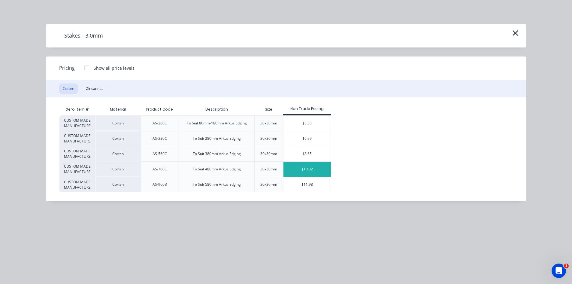
click at [304, 165] on div "$10.32" at bounding box center [308, 169] width 48 height 15
type input "$10.32"
type input "$227.04"
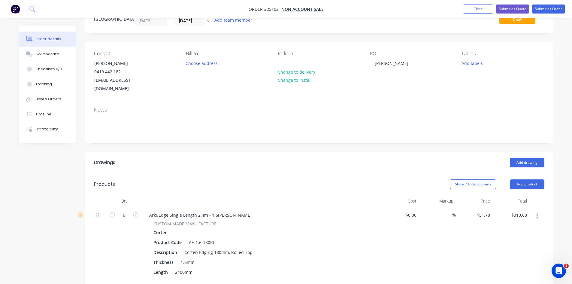
scroll to position [0, 0]
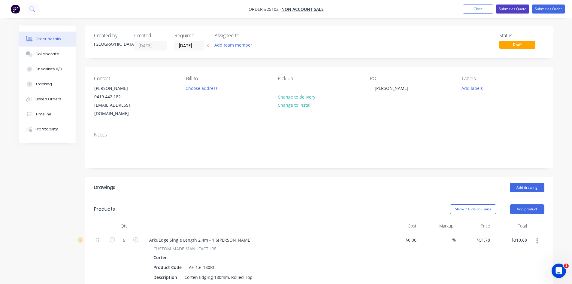
click at [518, 10] on button "Submit as Quote" at bounding box center [512, 9] width 33 height 9
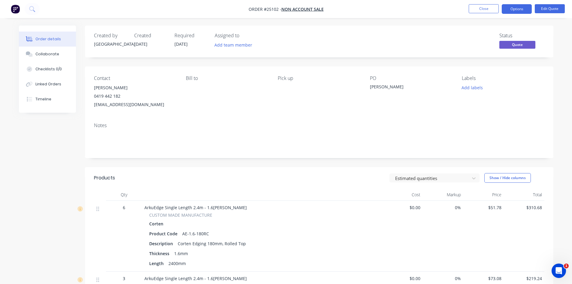
click at [518, 10] on button "Options" at bounding box center [517, 9] width 30 height 10
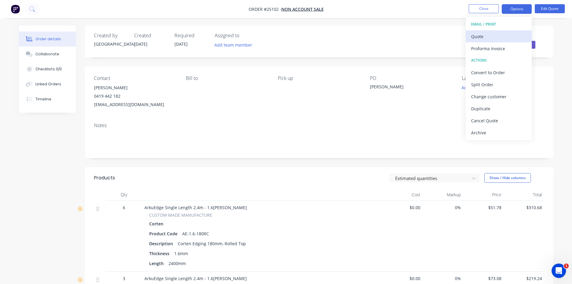
click at [495, 32] on button "Quote" at bounding box center [499, 36] width 66 height 12
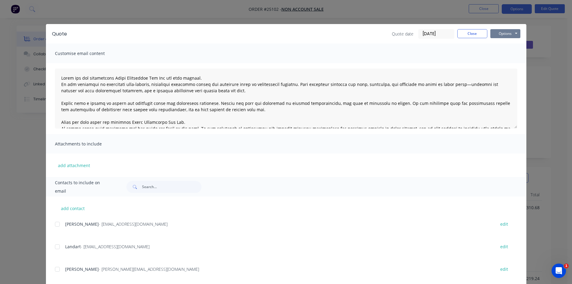
click at [497, 37] on button "Options" at bounding box center [506, 33] width 30 height 9
click at [147, 185] on input "text" at bounding box center [171, 187] width 59 height 12
type input "[PERSON_NAME]"
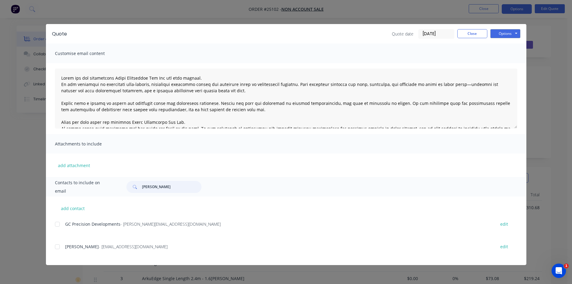
scroll to position [60, 0]
click at [57, 246] on div at bounding box center [57, 247] width 12 height 12
click at [510, 32] on button "Options" at bounding box center [506, 33] width 30 height 9
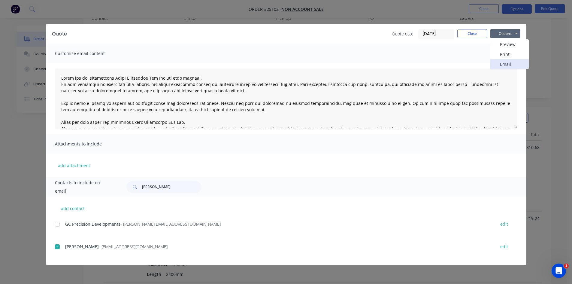
click at [506, 63] on button "Email" at bounding box center [510, 64] width 38 height 10
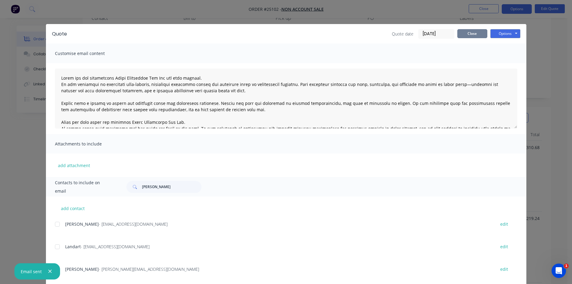
click at [472, 32] on button "Close" at bounding box center [473, 33] width 30 height 9
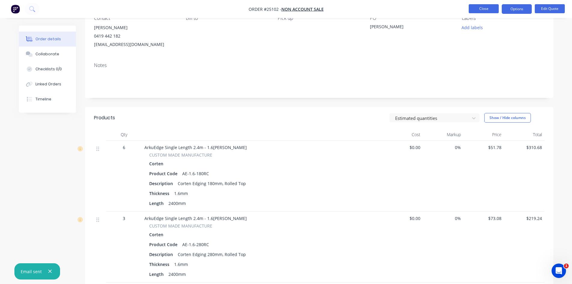
click at [486, 7] on button "Close" at bounding box center [484, 8] width 30 height 9
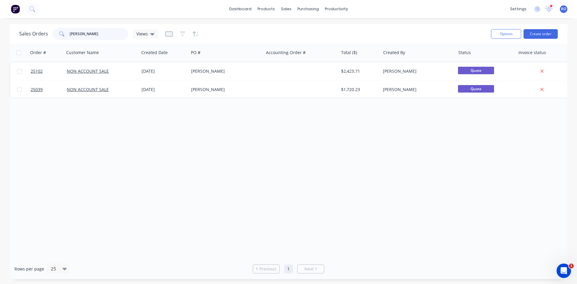
drag, startPoint x: 86, startPoint y: 33, endPoint x: 37, endPoint y: 34, distance: 49.3
click at [37, 34] on div "Sales Orders [PERSON_NAME] Views" at bounding box center [88, 34] width 139 height 12
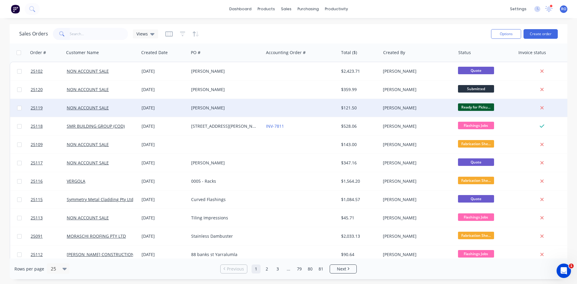
click at [351, 105] on div "$121.50" at bounding box center [358, 108] width 35 height 6
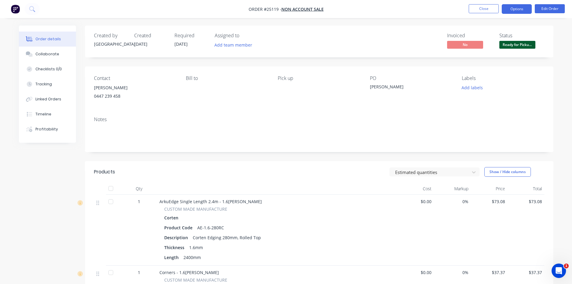
click at [514, 9] on button "Options" at bounding box center [517, 9] width 30 height 10
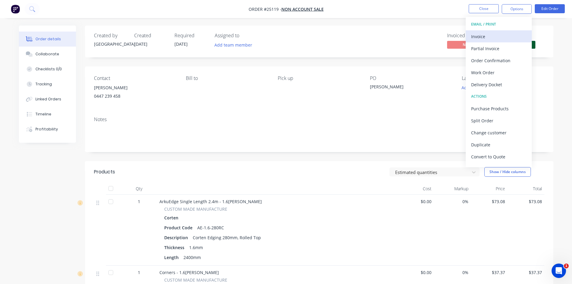
click at [505, 34] on div "Invoice" at bounding box center [498, 36] width 55 height 9
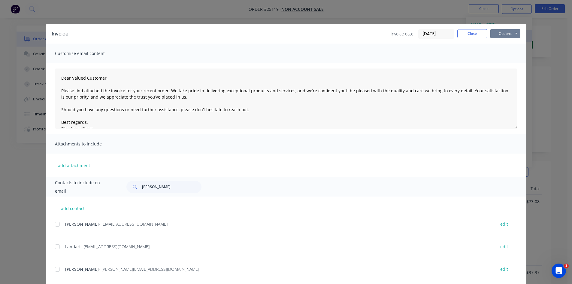
click at [505, 34] on button "Options" at bounding box center [506, 33] width 30 height 9
click at [505, 53] on button "Print" at bounding box center [510, 54] width 38 height 10
click at [473, 31] on button "Close" at bounding box center [473, 33] width 30 height 9
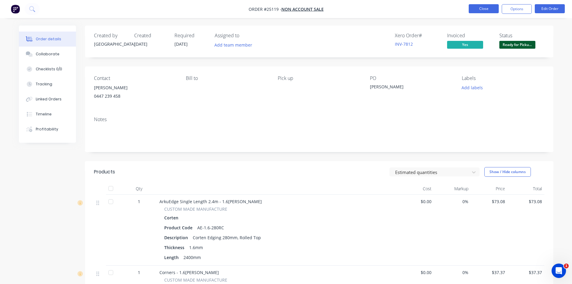
click at [476, 10] on button "Close" at bounding box center [484, 8] width 30 height 9
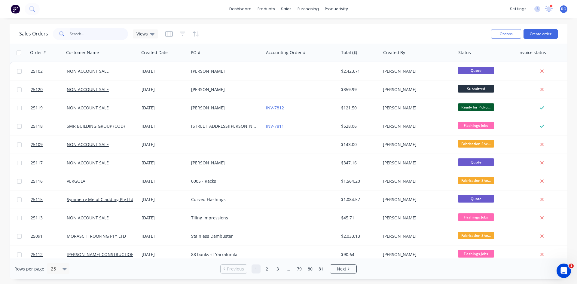
click at [71, 32] on input "text" at bounding box center [99, 34] width 59 height 12
type input "[PERSON_NAME]"
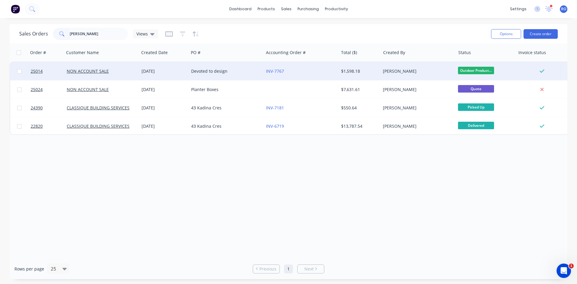
click at [299, 71] on div "INV-7767" at bounding box center [299, 71] width 67 height 6
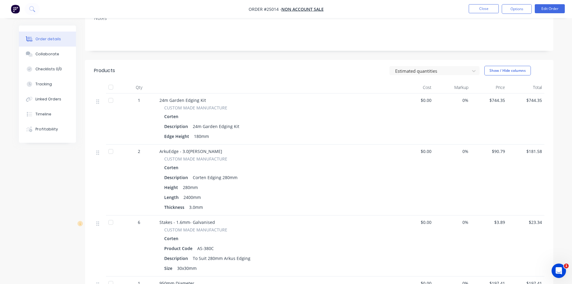
scroll to position [120, 0]
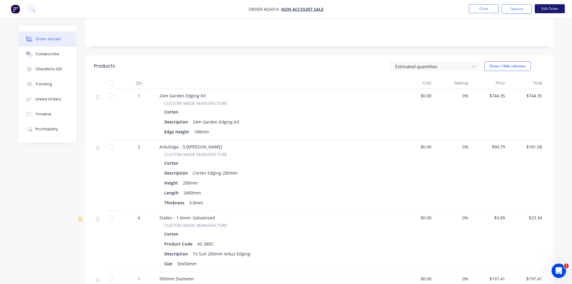
click at [559, 8] on button "Edit Order" at bounding box center [550, 8] width 30 height 9
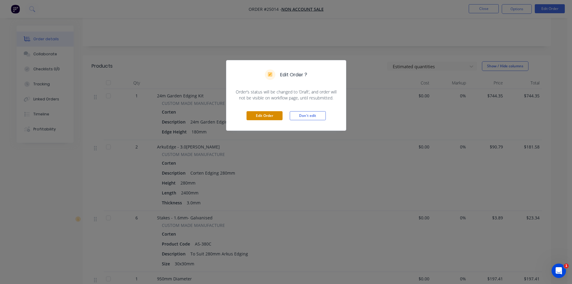
click at [272, 114] on button "Edit Order" at bounding box center [265, 115] width 36 height 9
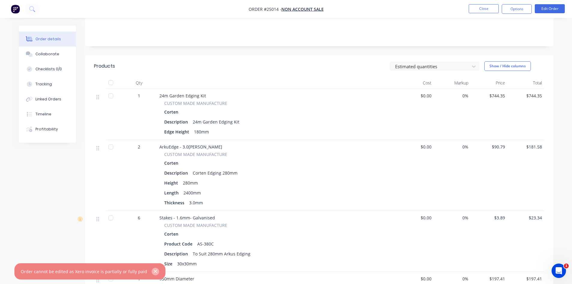
click at [152, 270] on button "button" at bounding box center [156, 272] width 8 height 8
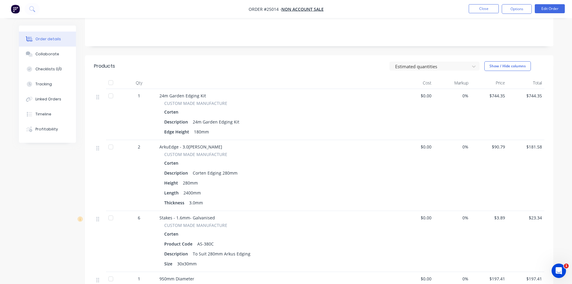
click at [212, 108] on div "Corten" at bounding box center [277, 112] width 226 height 9
click at [206, 93] on div "24m Garden Edging Kit" at bounding box center [278, 96] width 236 height 6
click at [205, 93] on div "24m Garden Edging Kit" at bounding box center [278, 96] width 236 height 6
click at [161, 93] on span "24m Garden Edging Kit" at bounding box center [183, 96] width 47 height 6
click at [159, 89] on div "24m Garden Edging Kit CUSTOM MADE MANUFACTURE Corten Description 24m Garden Edg…" at bounding box center [277, 114] width 240 height 51
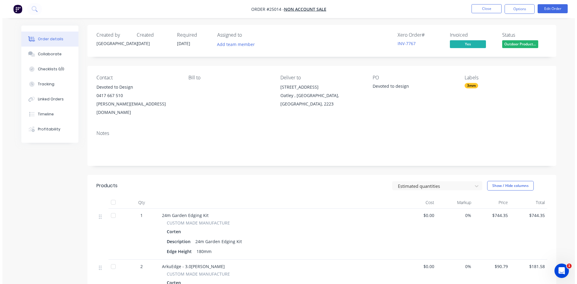
scroll to position [0, 0]
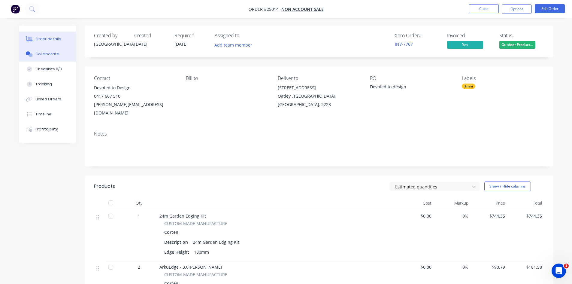
click at [44, 58] on button "Collaborate" at bounding box center [47, 54] width 57 height 15
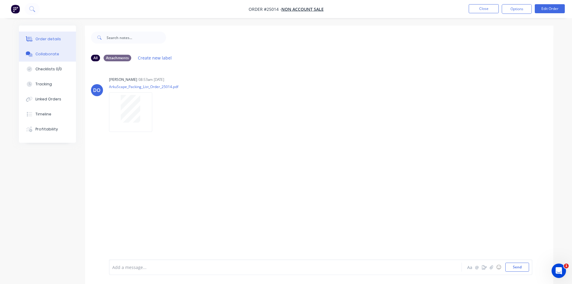
click at [53, 37] on div "Order details" at bounding box center [48, 38] width 26 height 5
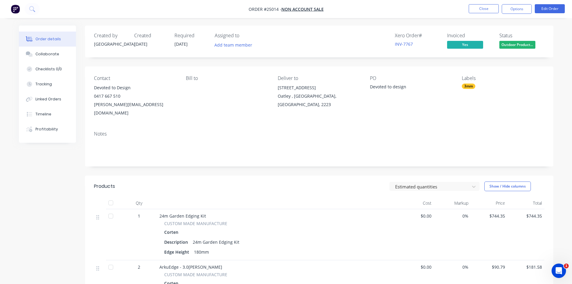
click at [413, 222] on div "$0.00" at bounding box center [416, 234] width 37 height 51
click at [481, 11] on button "Close" at bounding box center [484, 8] width 30 height 9
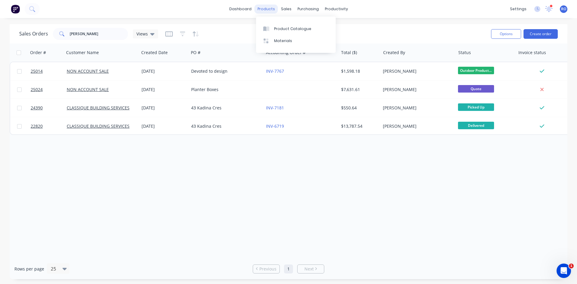
click at [270, 8] on div "products" at bounding box center [266, 9] width 23 height 9
click at [278, 25] on link "Product Catalogue" at bounding box center [296, 29] width 80 height 12
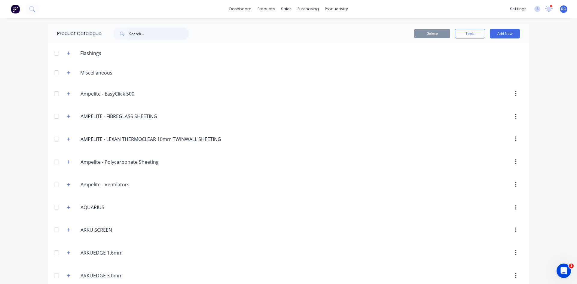
click at [136, 33] on input "text" at bounding box center [158, 34] width 59 height 12
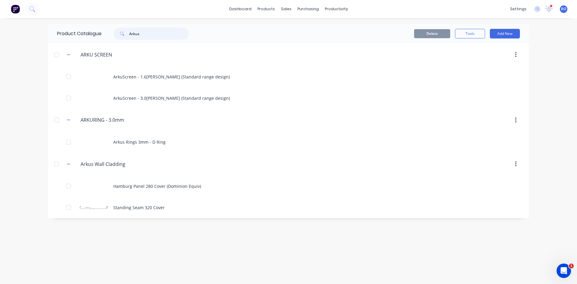
click at [145, 37] on input "Arkus" at bounding box center [158, 34] width 59 height 12
type input "ArkuEdge"
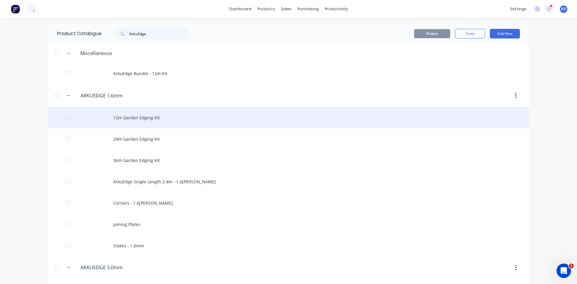
click at [145, 114] on div "12m Garden Edging Kit" at bounding box center [288, 117] width 481 height 21
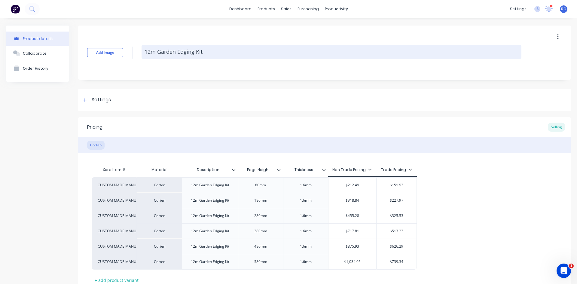
drag, startPoint x: 144, startPoint y: 50, endPoint x: 215, endPoint y: 48, distance: 70.9
click at [215, 48] on textarea "12m Garden Edging Kit" at bounding box center [332, 52] width 380 height 14
click at [145, 53] on textarea "12m Garden Edging Kit" at bounding box center [332, 52] width 380 height 14
type textarea "x"
type textarea "112m Garden Edging Kit"
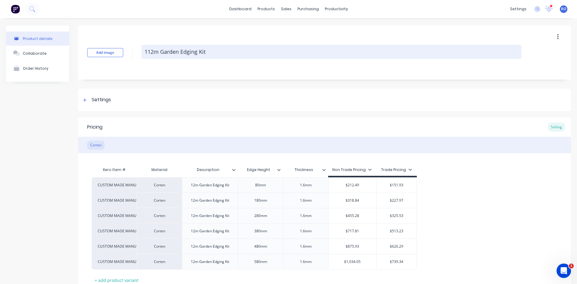
type textarea "x"
type textarea "1.12m Garden Edging Kit"
type textarea "x"
type textarea "1.612m Garden Edging Kit"
type textarea "x"
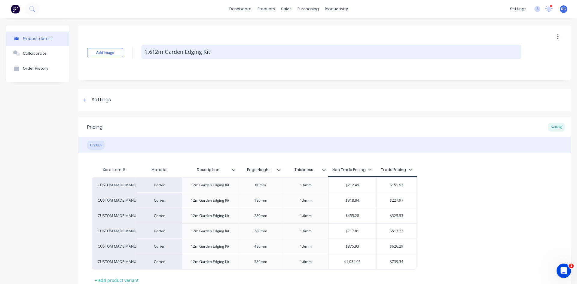
type textarea "1.6m12m Garden Edging Kit"
type textarea "x"
type textarea "1.6mm12m Garden Edging Kit"
type textarea "x"
type textarea "1.6mm 12m Garden Edging Kit"
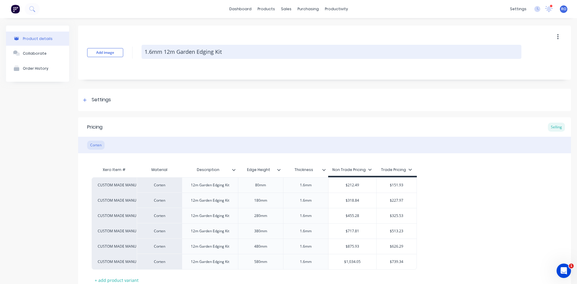
type textarea "x"
type textarea "1.6mm CO12m Garden Edging Kit"
type textarea "x"
type textarea "1.6mm COr12m Garden Edging Kit"
type textarea "x"
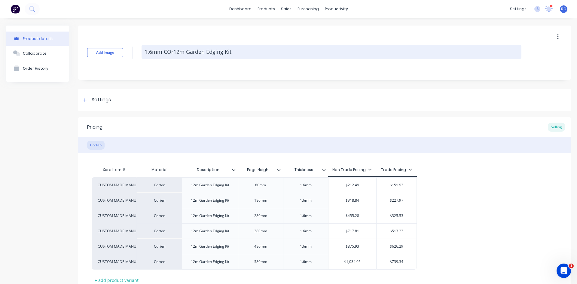
type textarea "1.6mm COrt12m Garden Edging Kit"
type textarea "x"
type textarea "1.6mm COrte12m Garden Edging Kit"
type textarea "x"
type textarea "1.6mm COrten12m Garden Edging Kit"
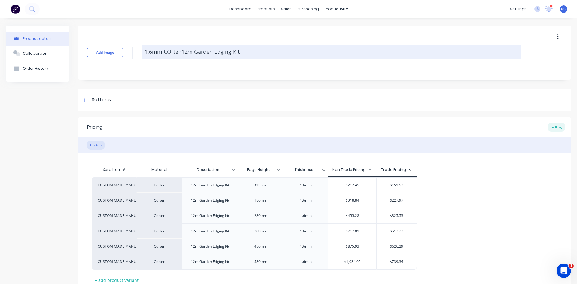
type textarea "x"
type textarea "1.6mm COrte12m Garden Edging Kit"
type textarea "x"
type textarea "1.6mm COrt12m Garden Edging Kit"
type textarea "x"
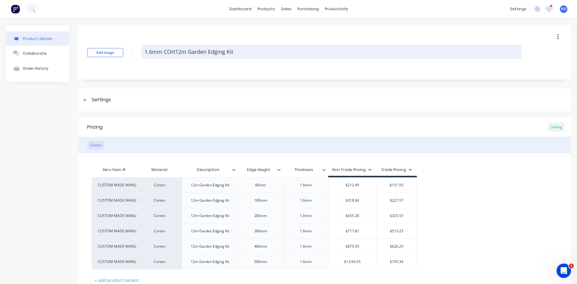
type textarea "1.6mm COr12m Garden Edging Kit"
type textarea "x"
type textarea "1.6mm CO12m Garden Edging Kit"
type textarea "x"
type textarea "1.6mm C12m Garden Edging Kit"
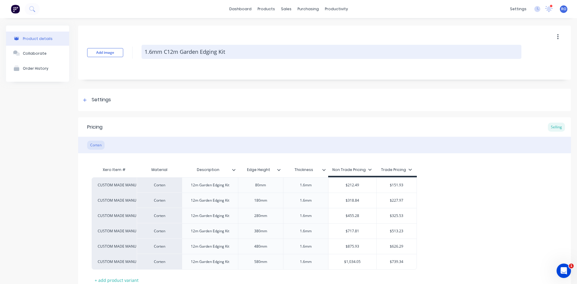
type textarea "x"
type textarea "1.6mm 12m Garden Edging Kit"
type textarea "x"
type textarea "1.6mm -12m Garden Edging Kit"
type textarea "x"
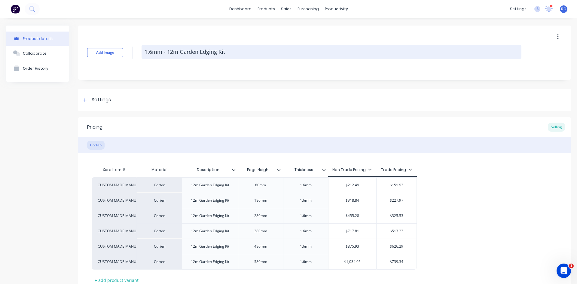
drag, startPoint x: 145, startPoint y: 53, endPoint x: 257, endPoint y: 52, distance: 112.7
click at [257, 52] on textarea "1.6mm - 12m Garden Edging Kit" at bounding box center [332, 52] width 380 height 14
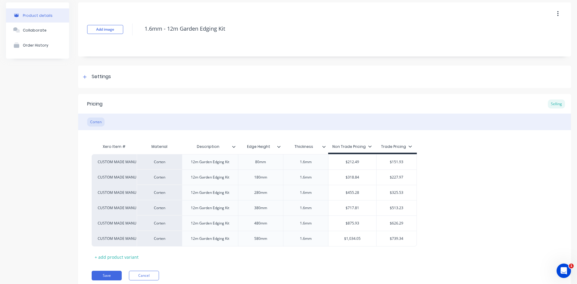
scroll to position [45, 0]
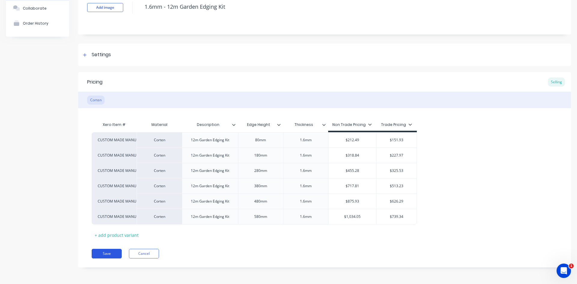
type textarea "1.6mm - 12m Garden Edging Kit"
type textarea "x"
type textarea "1.6mm - 12m Garden Edging Kit"
click at [94, 256] on button "Save" at bounding box center [107, 254] width 30 height 10
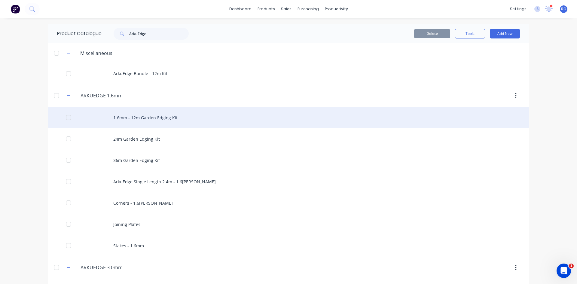
click at [149, 117] on div "1.6mm - 12m Garden Edging Kit" at bounding box center [288, 117] width 481 height 21
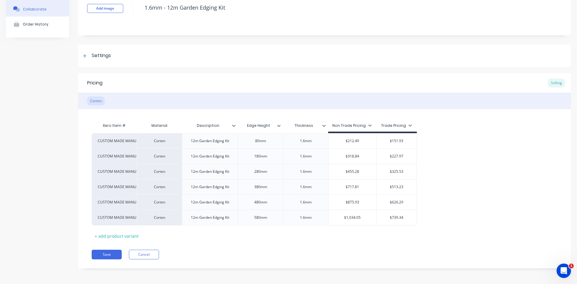
scroll to position [45, 0]
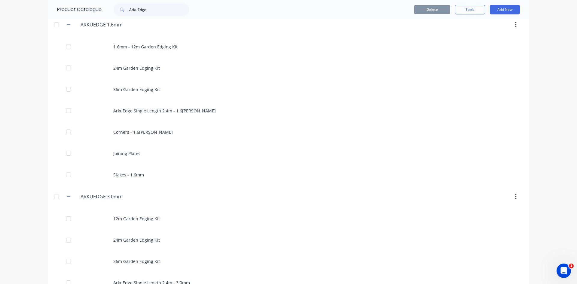
scroll to position [60, 0]
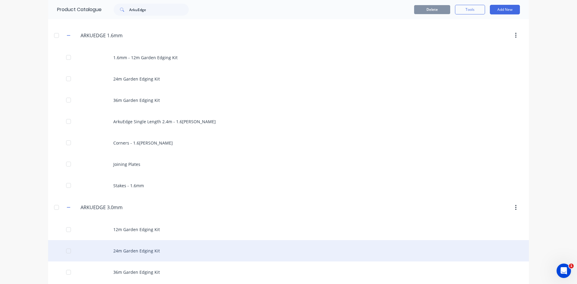
click at [140, 250] on div "24m Garden Edging Kit" at bounding box center [288, 250] width 481 height 21
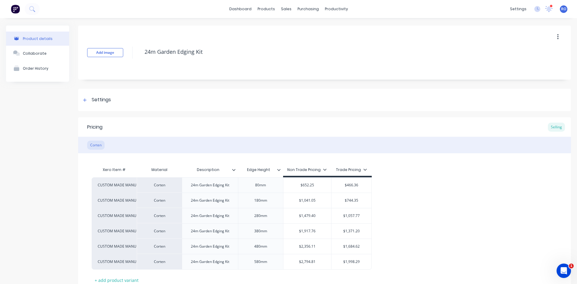
click at [279, 170] on icon at bounding box center [278, 170] width 3 height 2
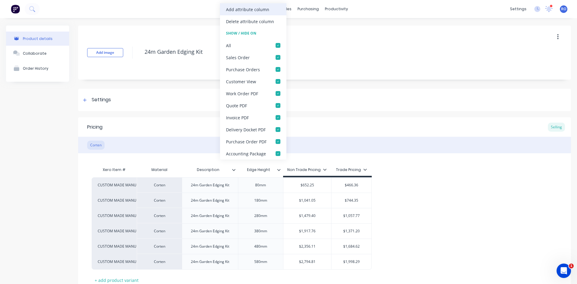
click at [254, 9] on div "Add attribute column" at bounding box center [247, 9] width 43 height 6
type textarea "x"
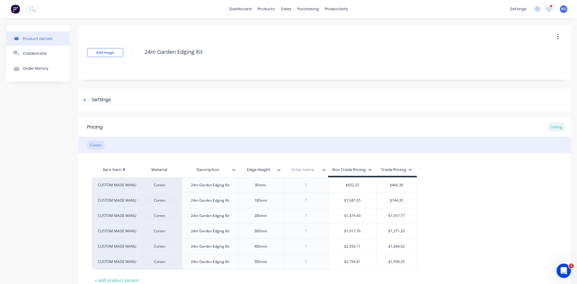
click at [308, 166] on div "Enter name..." at bounding box center [303, 169] width 41 height 15
click at [307, 172] on div "Enter name..." at bounding box center [303, 169] width 41 height 15
click at [307, 172] on input "text" at bounding box center [303, 169] width 41 height 5
click at [307, 169] on input "text" at bounding box center [303, 169] width 41 height 5
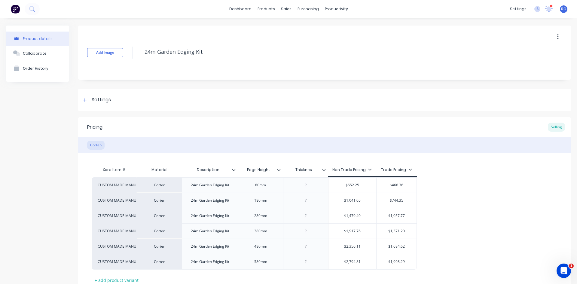
type input "Thickness"
type textarea "x"
click at [308, 185] on div at bounding box center [306, 185] width 30 height 8
click at [307, 185] on div "3.0mm" at bounding box center [306, 185] width 30 height 8
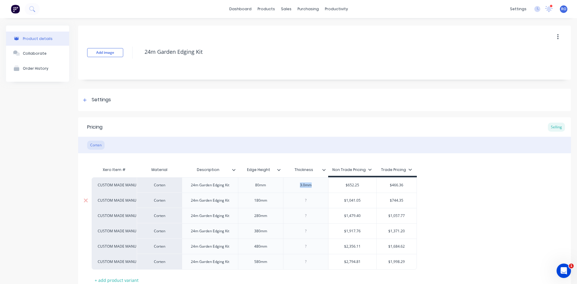
copy div "3.0mm"
type textarea "x"
click at [308, 199] on div at bounding box center [306, 201] width 30 height 8
paste div
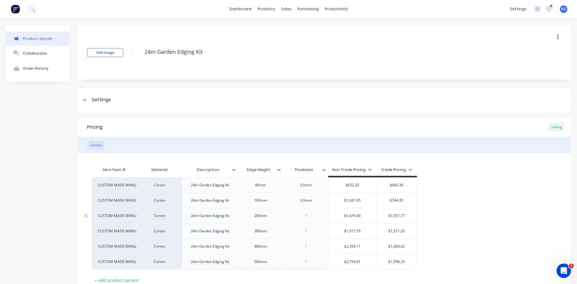
click at [309, 211] on div at bounding box center [305, 215] width 45 height 15
type textarea "x"
click at [309, 214] on div at bounding box center [306, 216] width 30 height 8
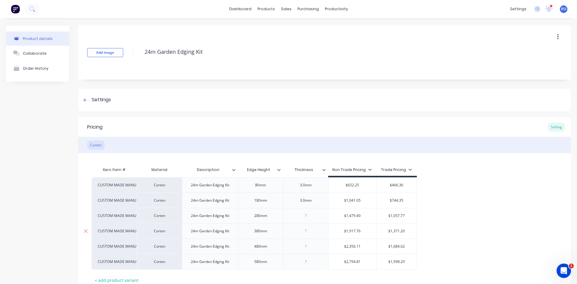
paste div
type textarea "x"
click at [304, 232] on div at bounding box center [306, 231] width 30 height 8
paste div
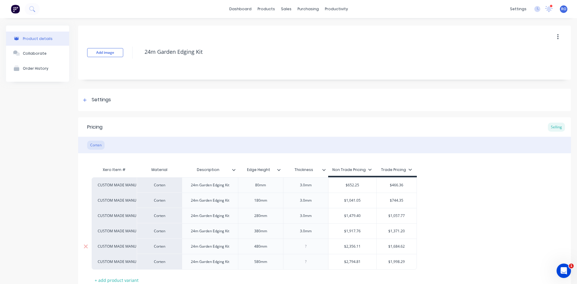
type textarea "x"
click at [304, 245] on div at bounding box center [306, 246] width 30 height 8
paste div
type textarea "x"
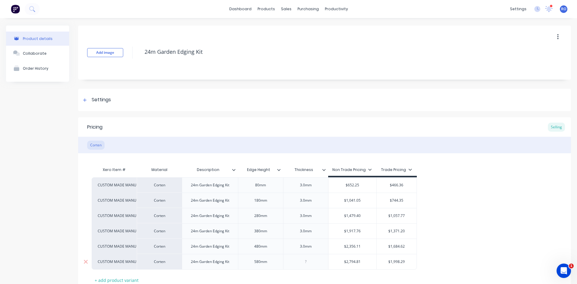
click at [304, 264] on div at bounding box center [306, 262] width 30 height 8
paste div
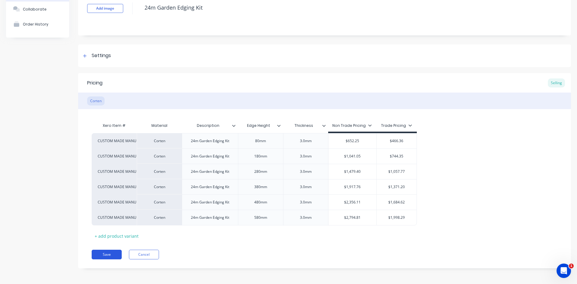
scroll to position [45, 0]
click at [100, 253] on button "Save" at bounding box center [107, 254] width 30 height 10
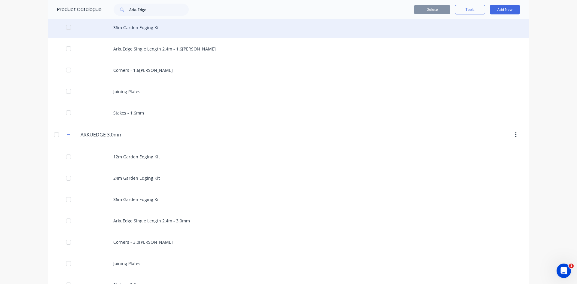
scroll to position [150, 0]
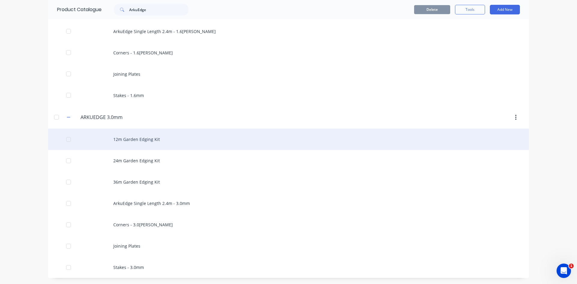
click at [151, 142] on div "12m Garden Edging Kit" at bounding box center [288, 139] width 481 height 21
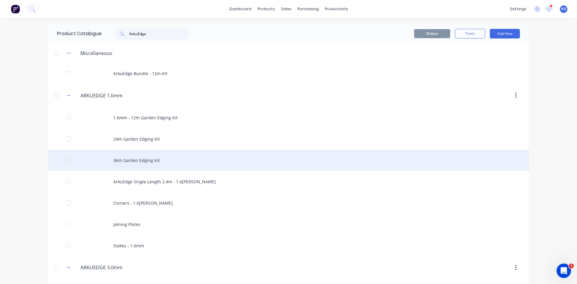
click at [125, 160] on div "36m Garden Edging Kit" at bounding box center [288, 160] width 481 height 21
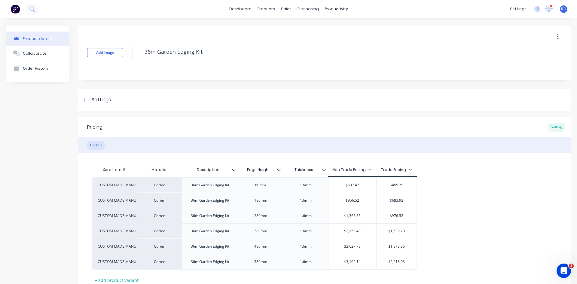
type textarea "x"
click at [303, 187] on div "1.6mm" at bounding box center [306, 185] width 30 height 8
click at [304, 187] on div "1.6mm" at bounding box center [306, 185] width 30 height 8
click at [304, 187] on div "3.0mm" at bounding box center [306, 185] width 30 height 8
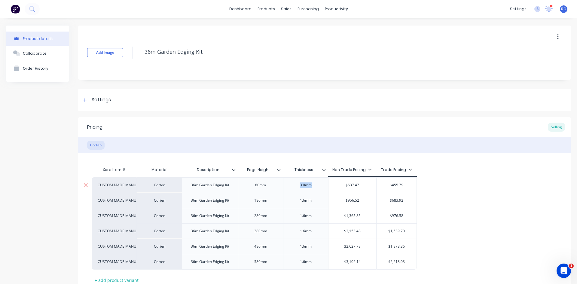
copy div "3.0mm"
type textarea "x"
click at [305, 201] on div "1.6mm" at bounding box center [306, 201] width 30 height 8
paste div
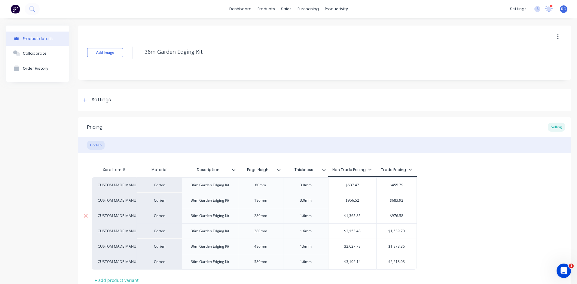
type textarea "x"
click at [306, 213] on div "1.6mm" at bounding box center [306, 216] width 30 height 8
paste div
type textarea "x"
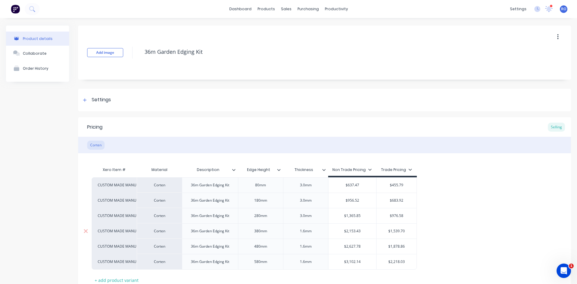
click at [305, 233] on div "1.6mm" at bounding box center [306, 231] width 30 height 8
paste div
type textarea "x"
click at [305, 245] on div "1.6mm" at bounding box center [306, 246] width 30 height 8
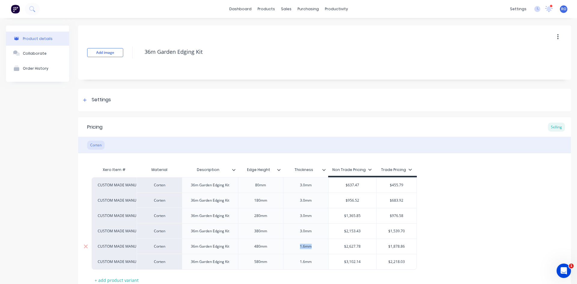
click at [305, 245] on div "1.6mm" at bounding box center [306, 246] width 30 height 8
paste div
click at [307, 266] on div "1.6mm" at bounding box center [305, 262] width 45 height 16
type textarea "x"
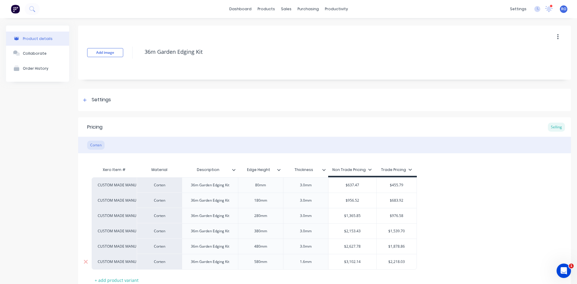
click at [307, 263] on div "1.6mm" at bounding box center [306, 262] width 30 height 8
paste div
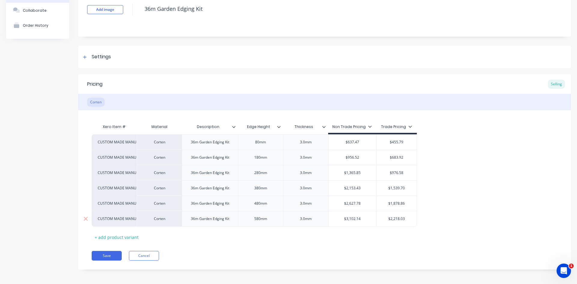
scroll to position [45, 0]
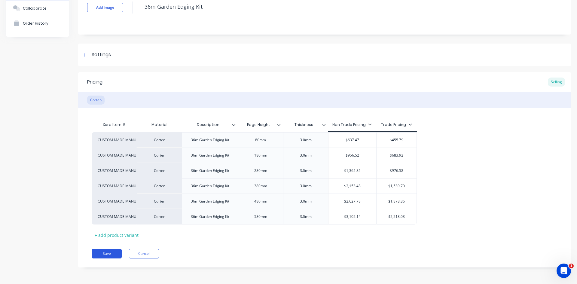
click at [96, 252] on button "Save" at bounding box center [107, 254] width 30 height 10
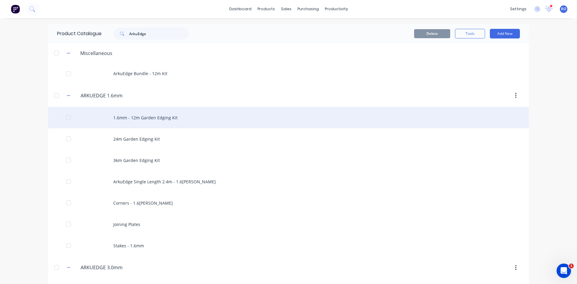
click at [126, 118] on div "1.6mm - 12m Garden Edging Kit" at bounding box center [288, 117] width 481 height 21
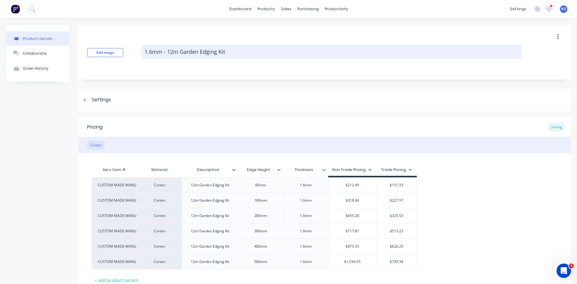
drag, startPoint x: 166, startPoint y: 52, endPoint x: 155, endPoint y: 52, distance: 11.4
click at [156, 52] on textarea "1.6mm - 12m Garden Edging Kit" at bounding box center [332, 52] width 380 height 14
type textarea "x"
type textarea "1.6m12m Garden Edging Kit"
type textarea "x"
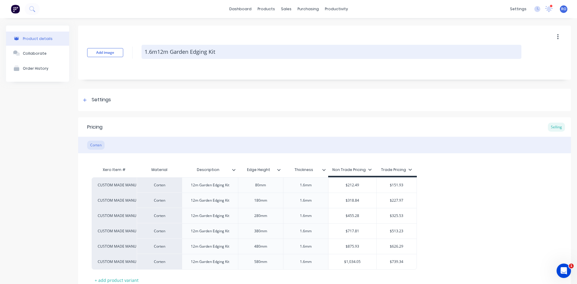
type textarea "1.612m Garden Edging Kit"
type textarea "x"
type textarea "1.12m Garden Edging Kit"
type textarea "x"
type textarea "112m Garden Edging Kit"
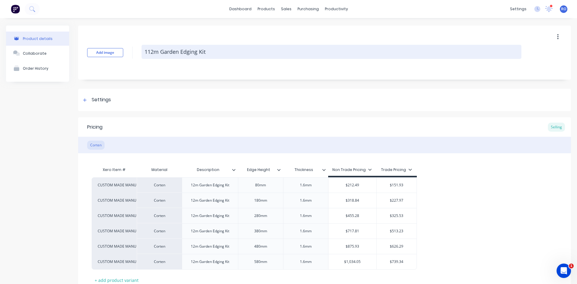
type textarea "x"
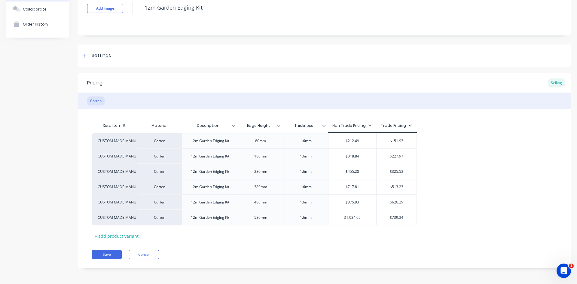
scroll to position [45, 0]
type textarea "12m Garden Edging Kit"
type textarea "x"
type textarea "12m Garden Edging Kit"
click at [102, 251] on button "Save" at bounding box center [107, 254] width 30 height 10
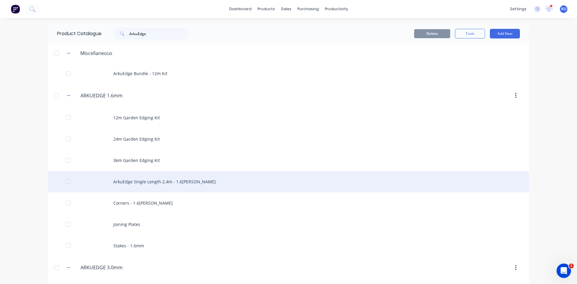
click at [148, 182] on div "ArkuEdge Single Length 2.4m - 1.6[PERSON_NAME]" at bounding box center [288, 181] width 481 height 21
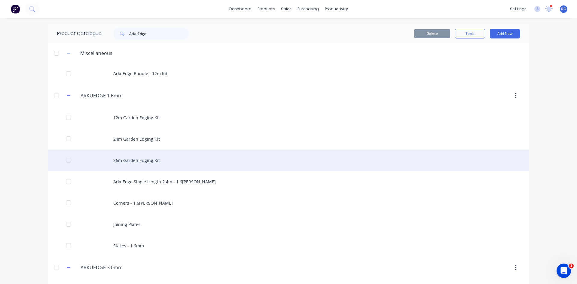
click at [147, 154] on div "36m Garden Edging Kit" at bounding box center [288, 160] width 481 height 21
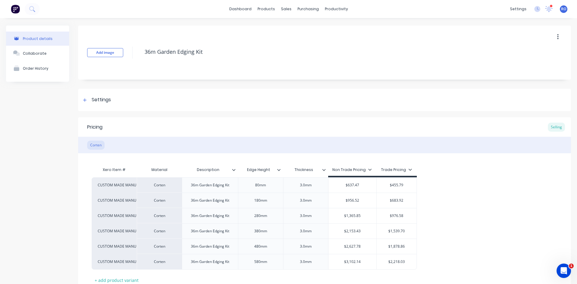
type textarea "x"
click at [306, 185] on div "3.0mm" at bounding box center [306, 185] width 30 height 8
click at [306, 185] on div "1.6mm" at bounding box center [306, 185] width 30 height 8
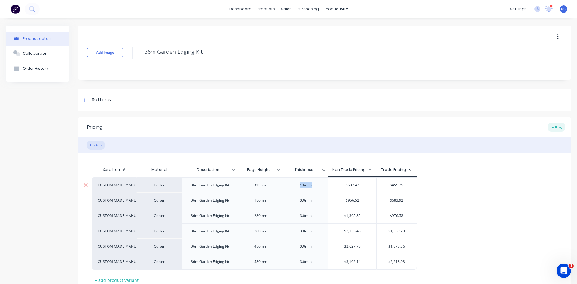
copy div "1.6mm"
type textarea "x"
click at [306, 200] on div "3.0mm" at bounding box center [306, 201] width 30 height 8
paste div
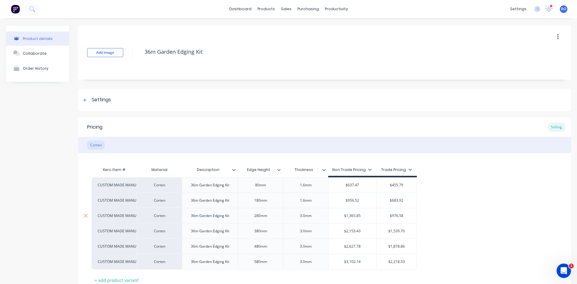
click at [306, 220] on div "3.0mm" at bounding box center [305, 215] width 45 height 15
type textarea "x"
click at [306, 215] on div "3.0mm" at bounding box center [306, 216] width 30 height 8
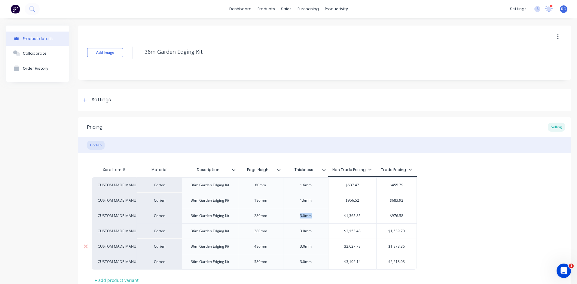
paste div
type textarea "x"
click at [307, 233] on div "3.0mm" at bounding box center [306, 231] width 30 height 8
paste div
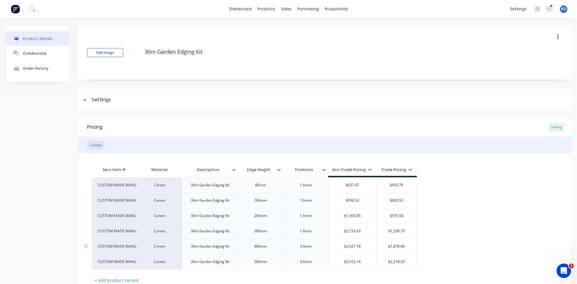
click at [308, 253] on div "3.0mm" at bounding box center [305, 246] width 45 height 15
type textarea "x"
click at [308, 248] on div "3.0mm" at bounding box center [306, 246] width 30 height 8
paste div
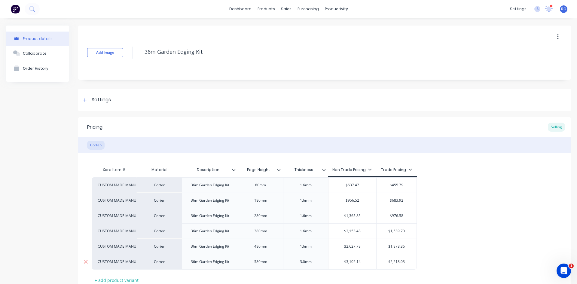
type textarea "x"
click at [306, 266] on div "3.0mm" at bounding box center [305, 262] width 45 height 16
paste div
click at [305, 264] on div "3.0m1.6mmm" at bounding box center [305, 262] width 33 height 8
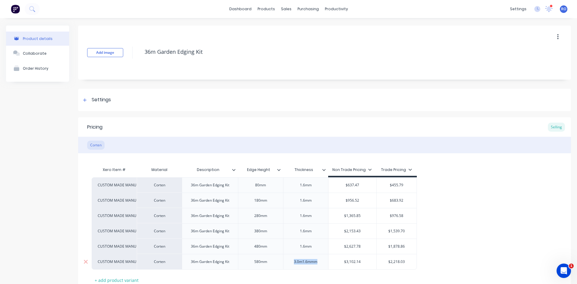
click at [305, 264] on div "3.0m1.6mmm" at bounding box center [305, 262] width 33 height 8
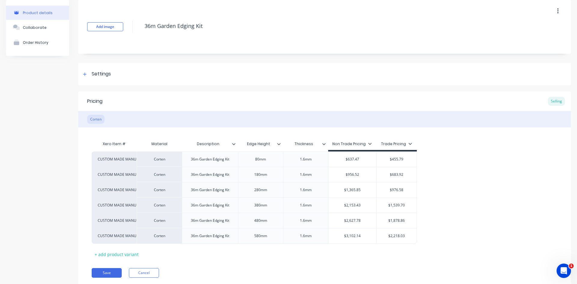
scroll to position [45, 0]
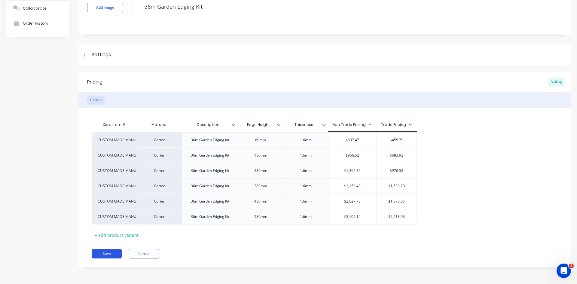
click at [117, 250] on button "Save" at bounding box center [107, 254] width 30 height 10
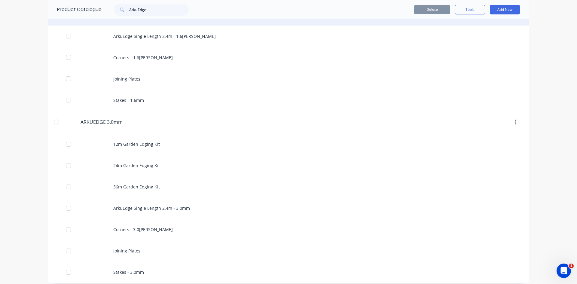
scroll to position [150, 0]
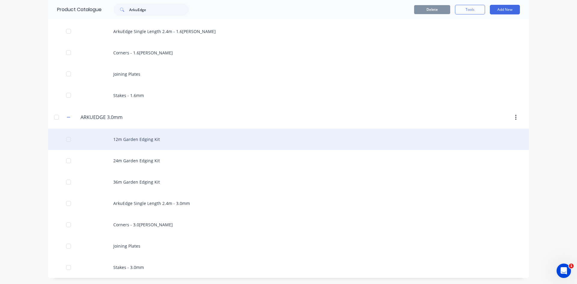
click at [145, 144] on div "12m Garden Edging Kit" at bounding box center [288, 139] width 481 height 21
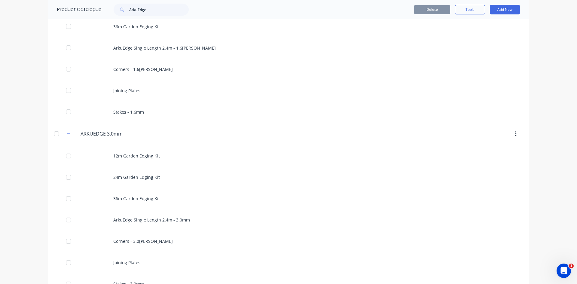
scroll to position [150, 0]
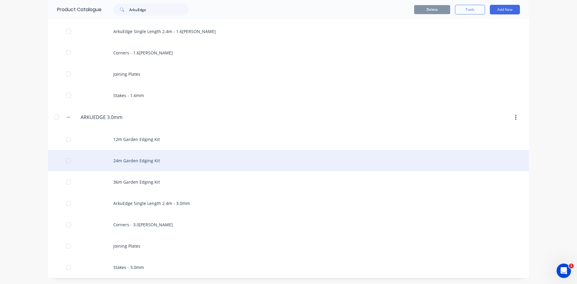
click at [145, 165] on div "24m Garden Edging Kit" at bounding box center [288, 160] width 481 height 21
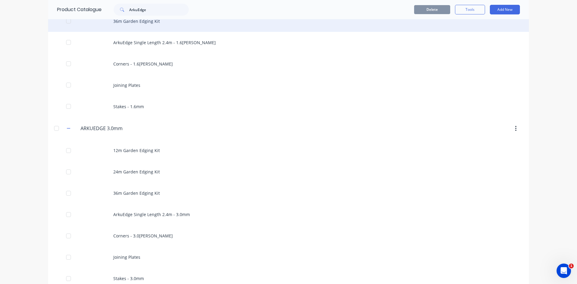
scroll to position [150, 0]
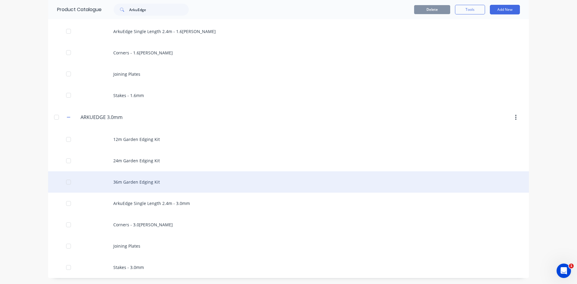
click at [117, 180] on div "36m Garden Edging Kit" at bounding box center [288, 181] width 481 height 21
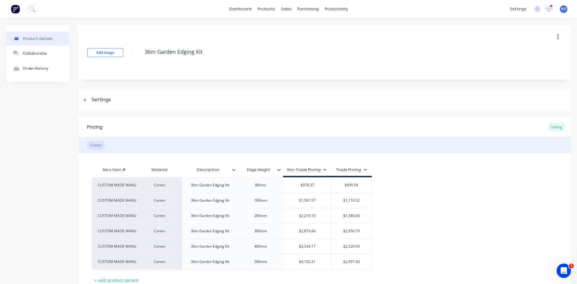
click at [280, 168] on icon at bounding box center [279, 170] width 4 height 4
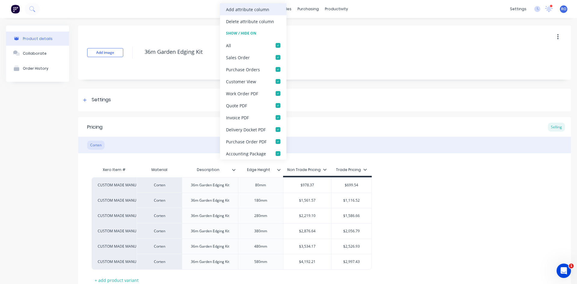
click at [242, 12] on div "Add attribute column" at bounding box center [247, 9] width 43 height 6
type textarea "x"
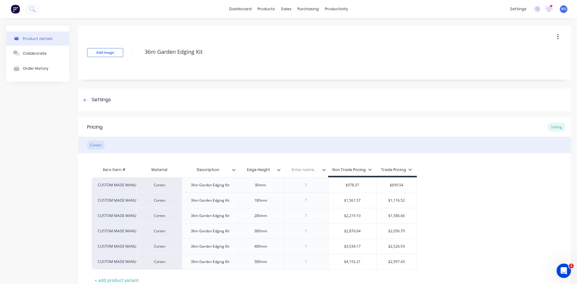
click at [308, 170] on input "text" at bounding box center [303, 169] width 41 height 5
type input "Thickness"
click at [308, 173] on div "Thickness" at bounding box center [303, 169] width 41 height 15
click at [304, 190] on div at bounding box center [305, 184] width 45 height 15
type textarea "x"
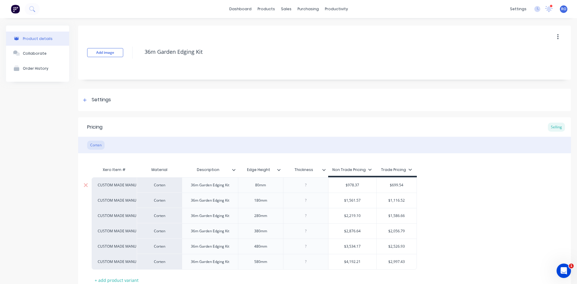
click at [305, 185] on div at bounding box center [306, 185] width 30 height 8
click at [309, 183] on div at bounding box center [306, 185] width 30 height 8
click at [309, 184] on div "3.0mm" at bounding box center [306, 185] width 30 height 8
copy div "3.0mm"
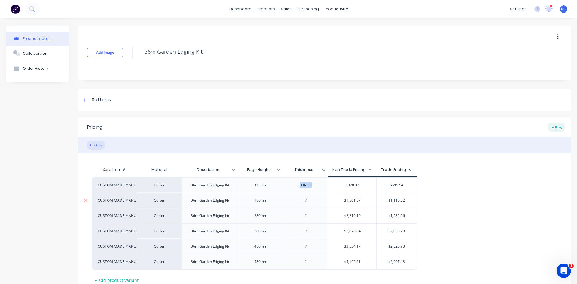
type textarea "x"
click at [310, 200] on div at bounding box center [306, 201] width 30 height 8
paste div
type textarea "x"
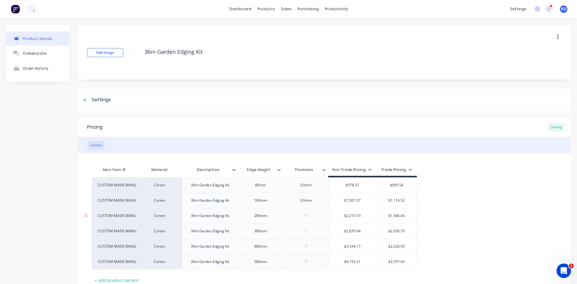
click at [307, 212] on div at bounding box center [306, 216] width 30 height 8
click at [307, 213] on div at bounding box center [306, 216] width 30 height 8
paste div
type textarea "x"
click at [307, 233] on div at bounding box center [306, 231] width 30 height 8
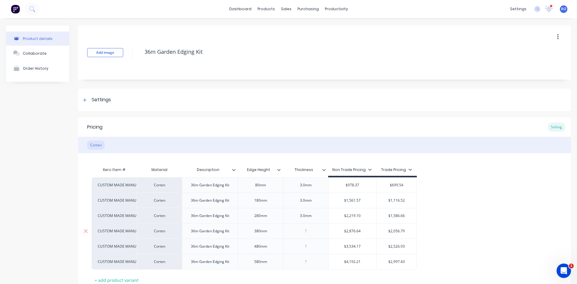
click at [307, 233] on div at bounding box center [306, 231] width 30 height 8
paste div
click at [307, 254] on div at bounding box center [305, 262] width 45 height 16
type textarea "x"
click at [308, 249] on div at bounding box center [306, 246] width 30 height 8
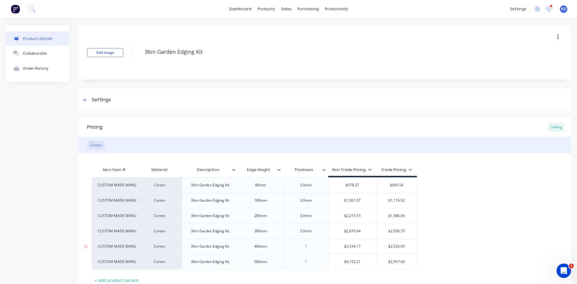
click at [308, 249] on div at bounding box center [306, 246] width 30 height 8
paste div
click at [307, 255] on div at bounding box center [305, 262] width 45 height 16
type textarea "x"
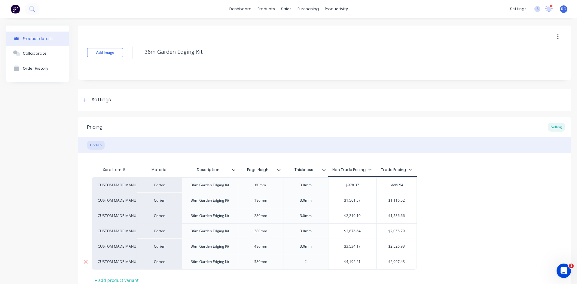
click at [307, 263] on div at bounding box center [306, 262] width 30 height 8
paste div
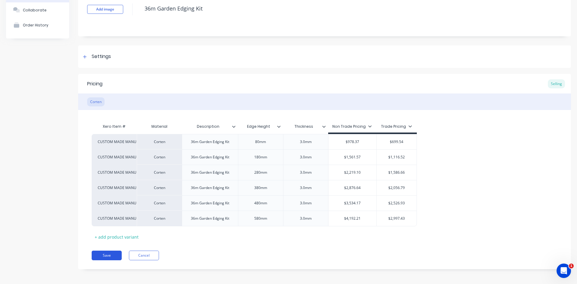
scroll to position [45, 0]
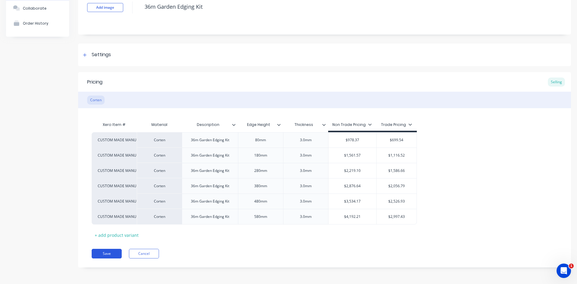
click at [101, 254] on button "Save" at bounding box center [107, 254] width 30 height 10
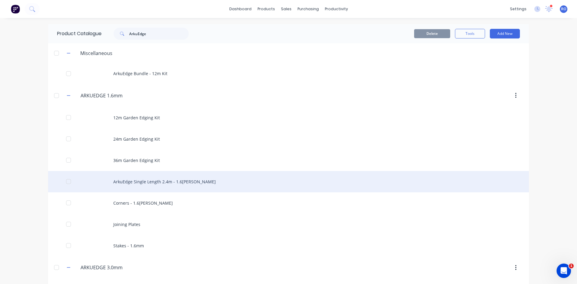
click at [114, 182] on div "ArkuEdge Single Length 2.4m - 1.6[PERSON_NAME]" at bounding box center [288, 181] width 481 height 21
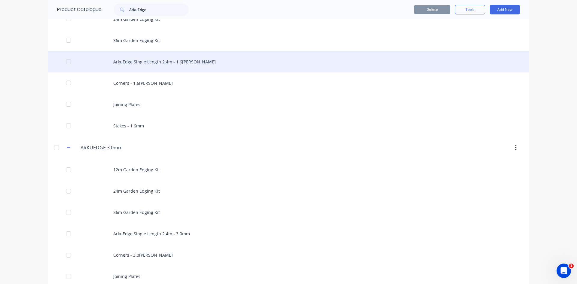
scroll to position [150, 0]
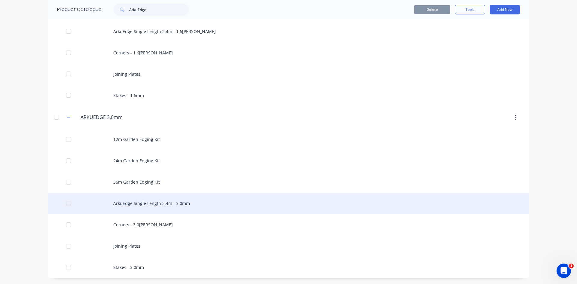
click at [168, 209] on div "ArkuEdge Single Length 2.4m - 3.0mm" at bounding box center [288, 203] width 481 height 21
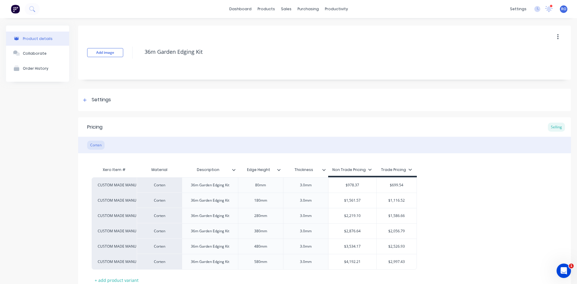
type textarea "x"
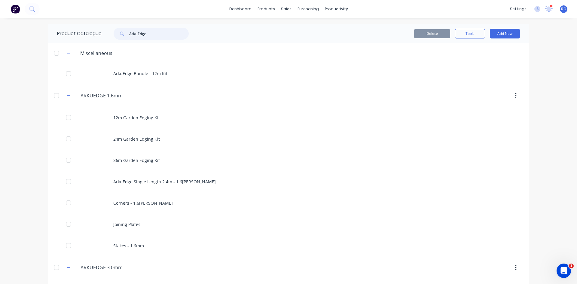
drag, startPoint x: 147, startPoint y: 36, endPoint x: 88, endPoint y: 38, distance: 58.6
click at [88, 38] on div "Product Catalogue ArkuEdge" at bounding box center [126, 33] width 156 height 19
